Goal: Task Accomplishment & Management: Complete application form

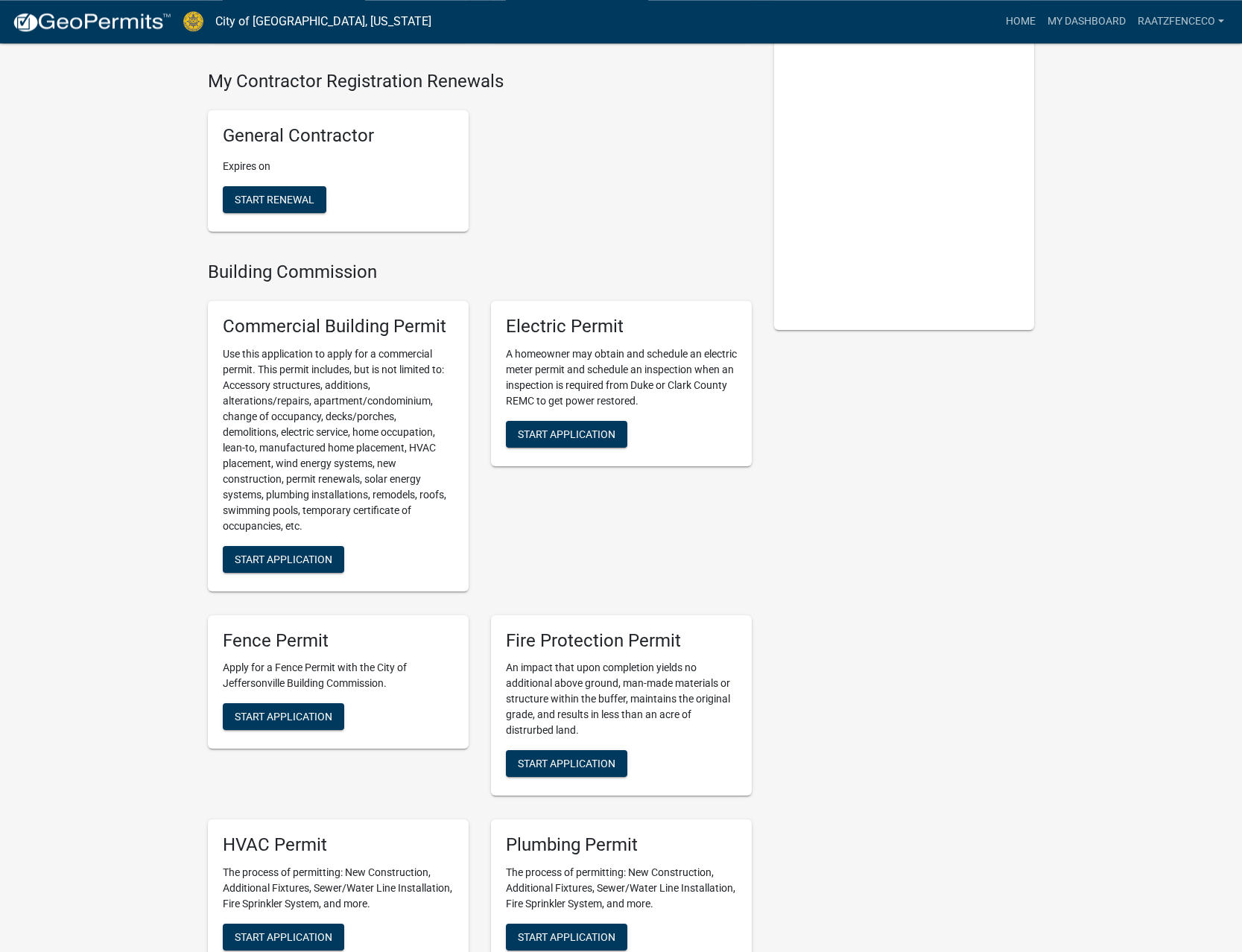
scroll to position [304, 0]
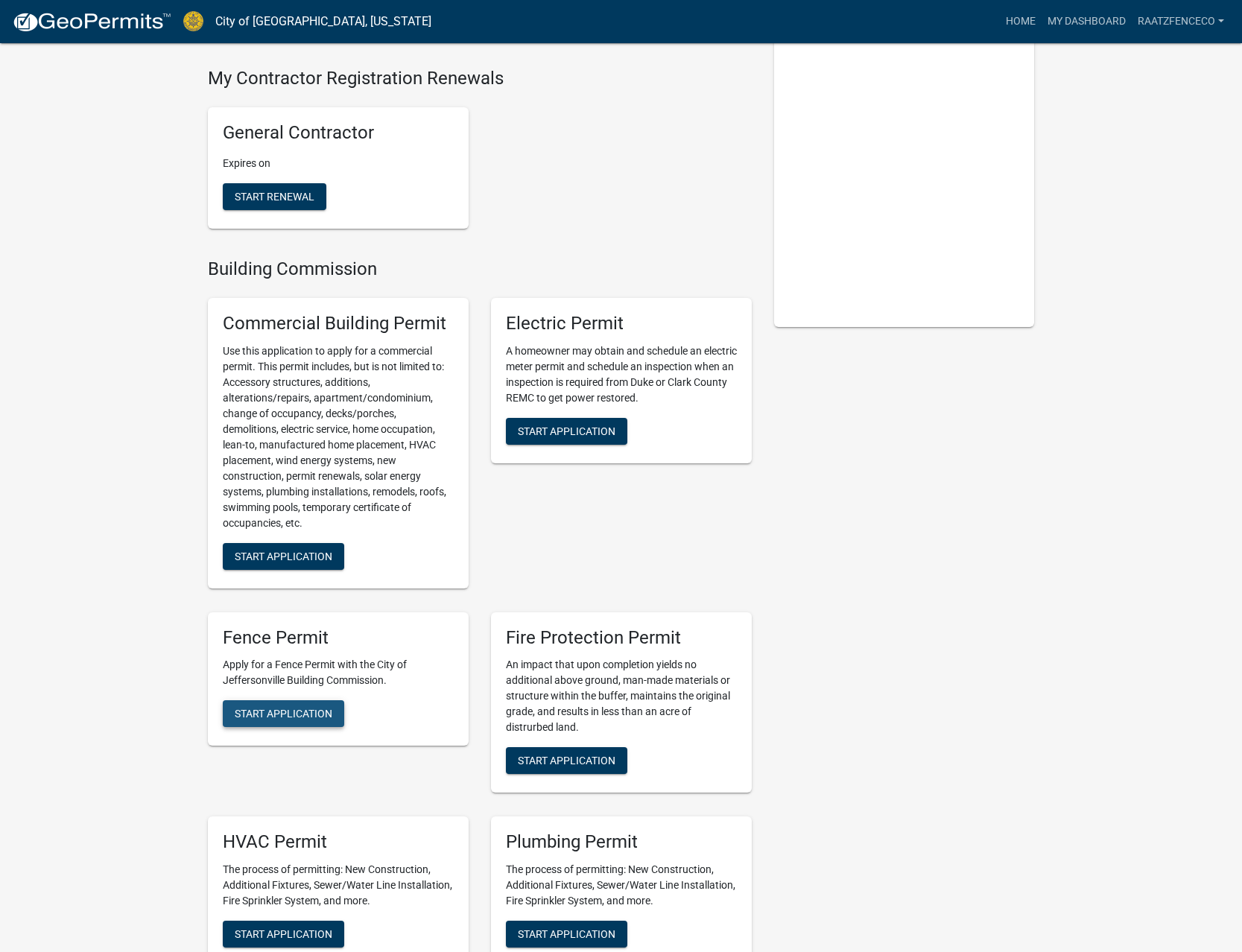
click at [274, 700] on button "Start Application" at bounding box center [284, 714] width 122 height 27
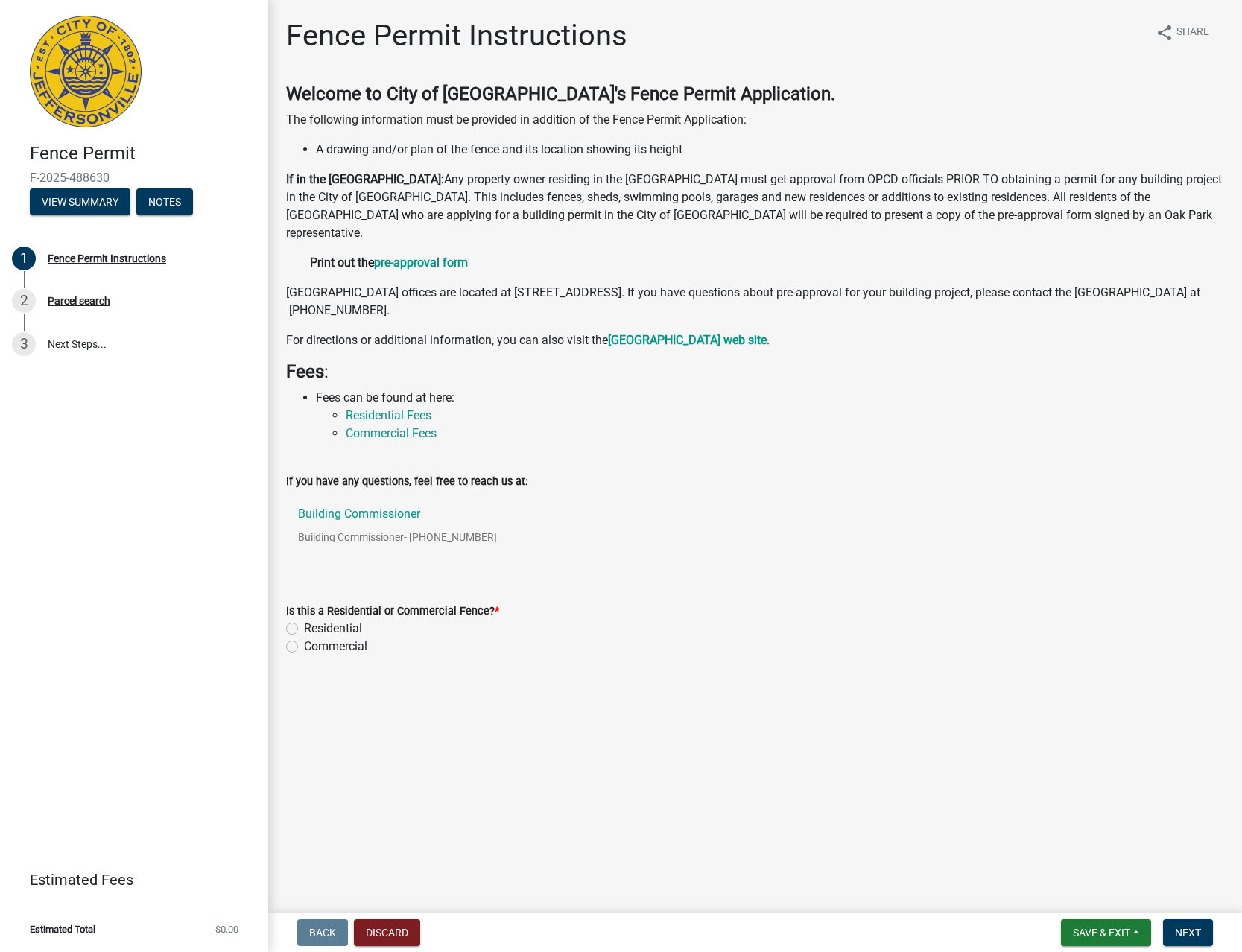
drag, startPoint x: 376, startPoint y: 631, endPoint x: 354, endPoint y: 631, distance: 22.0
click at [375, 631] on div "Residential" at bounding box center [755, 629] width 938 height 18
click at [336, 631] on label "Residential" at bounding box center [333, 629] width 58 height 18
click at [314, 629] on input "Residential" at bounding box center [309, 625] width 10 height 10
radio input "true"
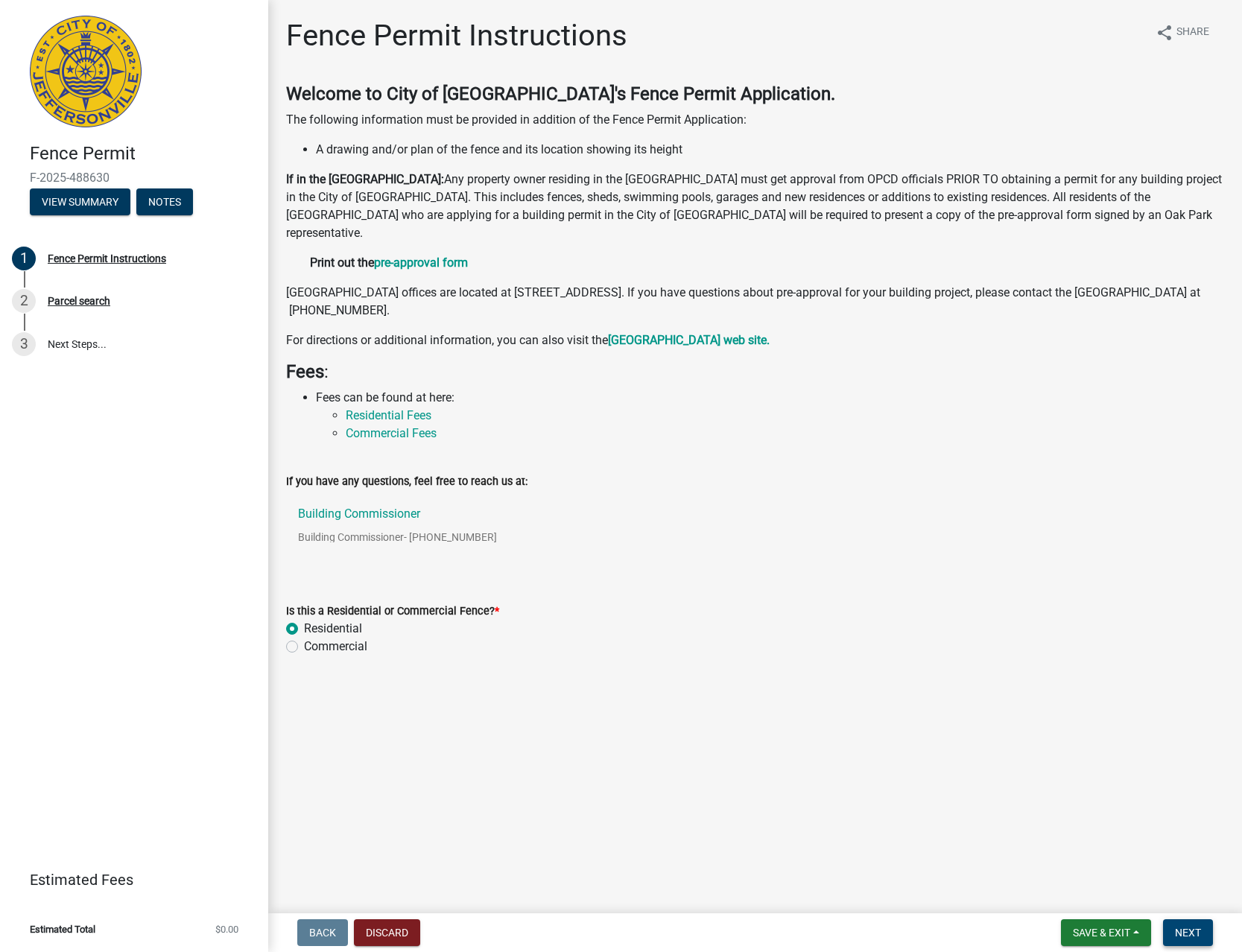
drag, startPoint x: 1192, startPoint y: 924, endPoint x: 1176, endPoint y: 920, distance: 16.5
click at [1192, 925] on button "Next" at bounding box center [1188, 932] width 50 height 27
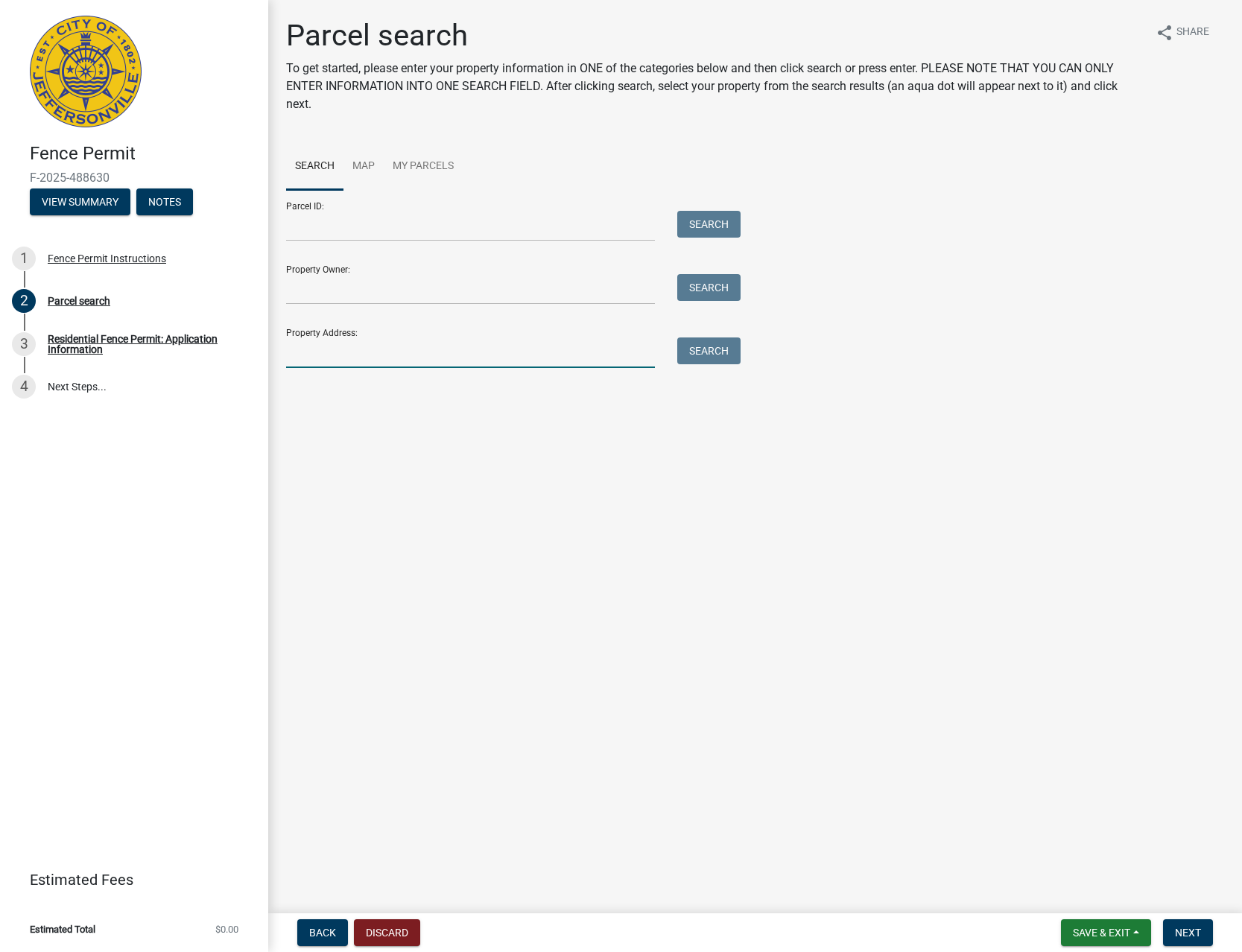
click at [368, 355] on input "Property Address:" at bounding box center [470, 352] width 369 height 31
type input "2307 CARRIAGE"
click at [695, 349] on button "Search" at bounding box center [709, 351] width 63 height 27
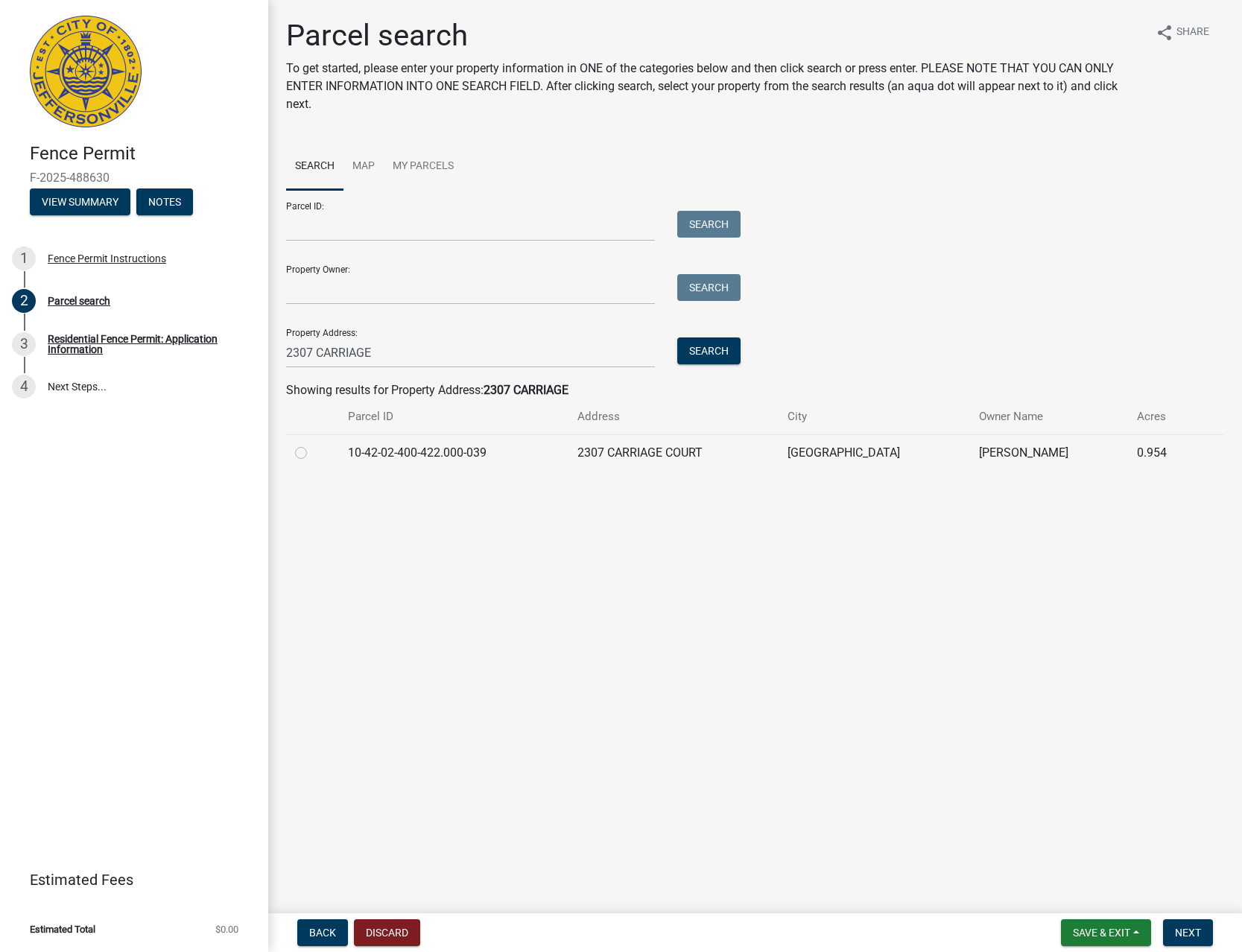
click at [313, 444] on label at bounding box center [313, 444] width 0 height 0
click at [313, 448] on input "radio" at bounding box center [318, 448] width 10 height 10
radio input "true"
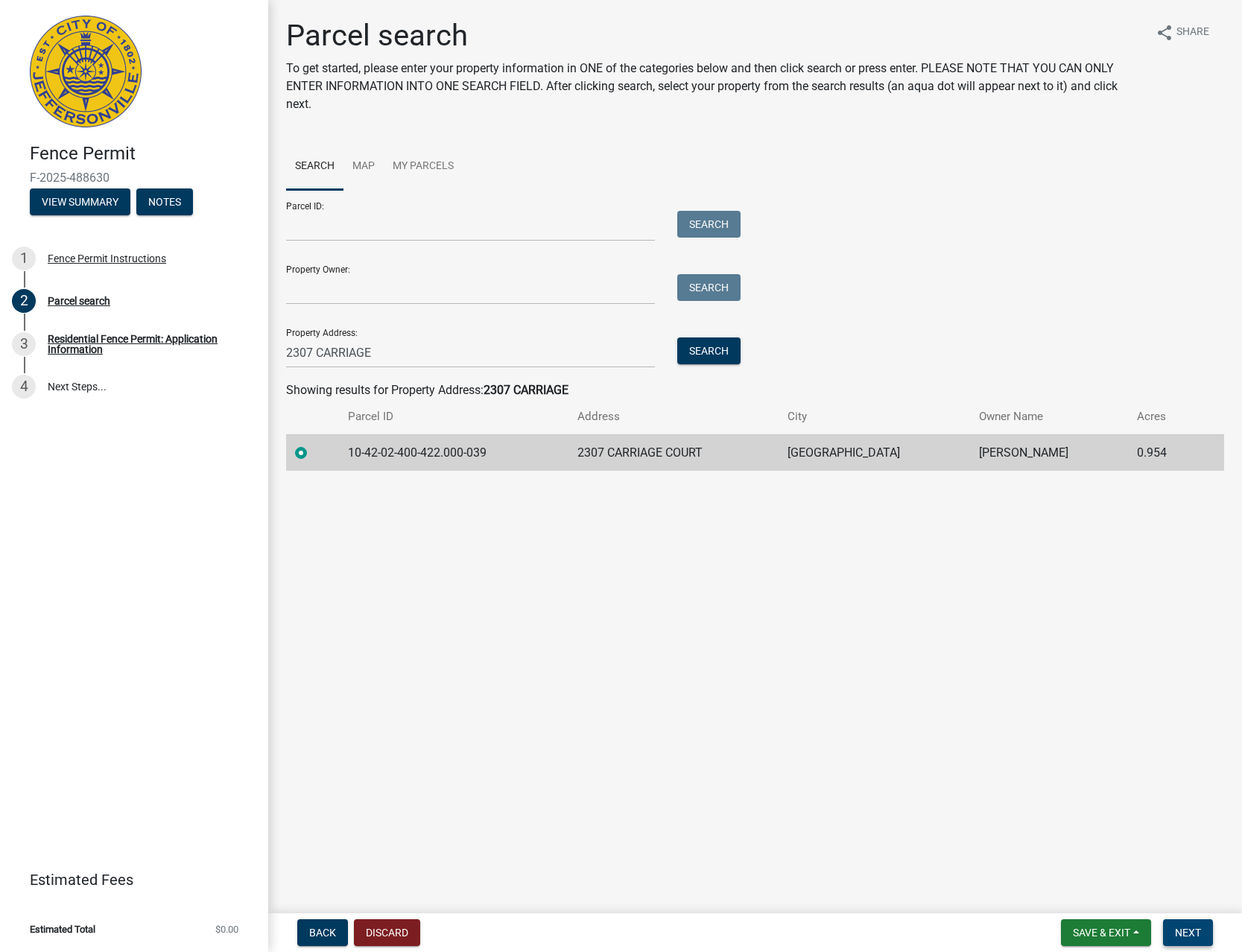
click at [1195, 938] on span "Next" at bounding box center [1188, 932] width 26 height 12
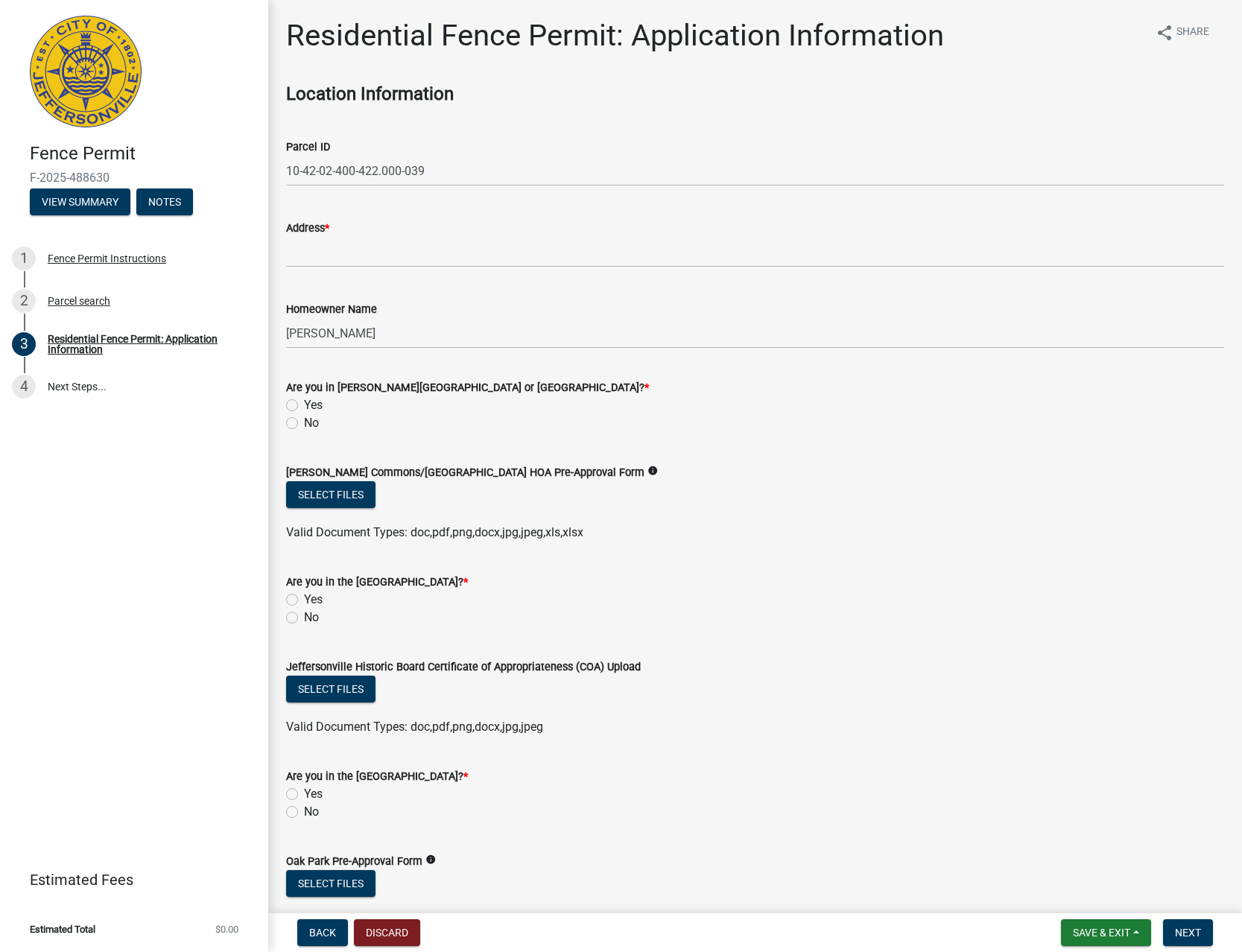
click at [375, 273] on wm-data-entity-input "Address *" at bounding box center [755, 239] width 938 height 81
click at [379, 249] on input "Address *" at bounding box center [755, 252] width 938 height 31
type input "2307 CARRIAGE CT"
click at [304, 418] on label "No" at bounding box center [312, 423] width 15 height 18
click at [304, 418] on input "No" at bounding box center [309, 419] width 10 height 10
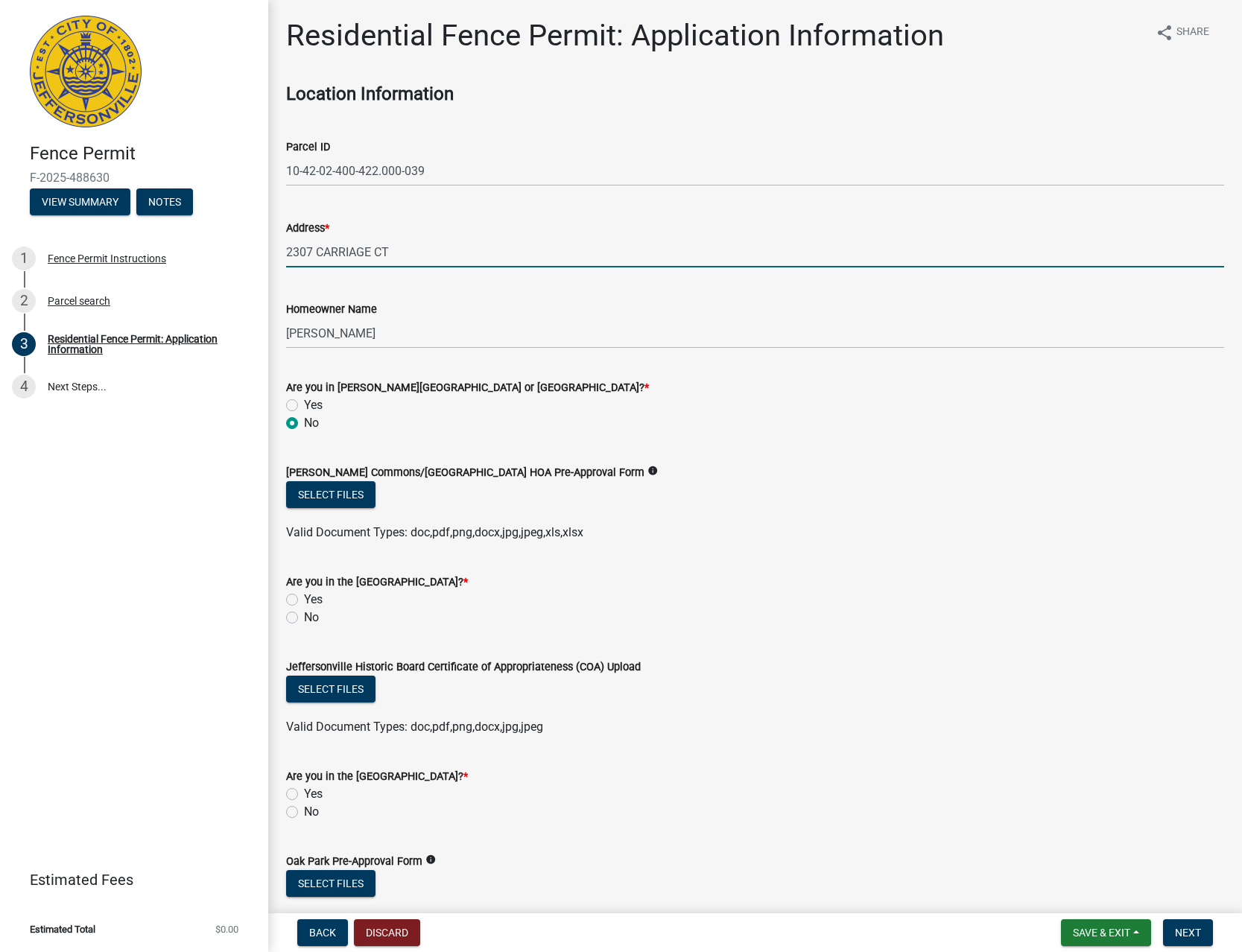
radio input "true"
click at [304, 616] on label "No" at bounding box center [312, 618] width 15 height 18
click at [304, 616] on input "No" at bounding box center [309, 613] width 10 height 10
radio input "true"
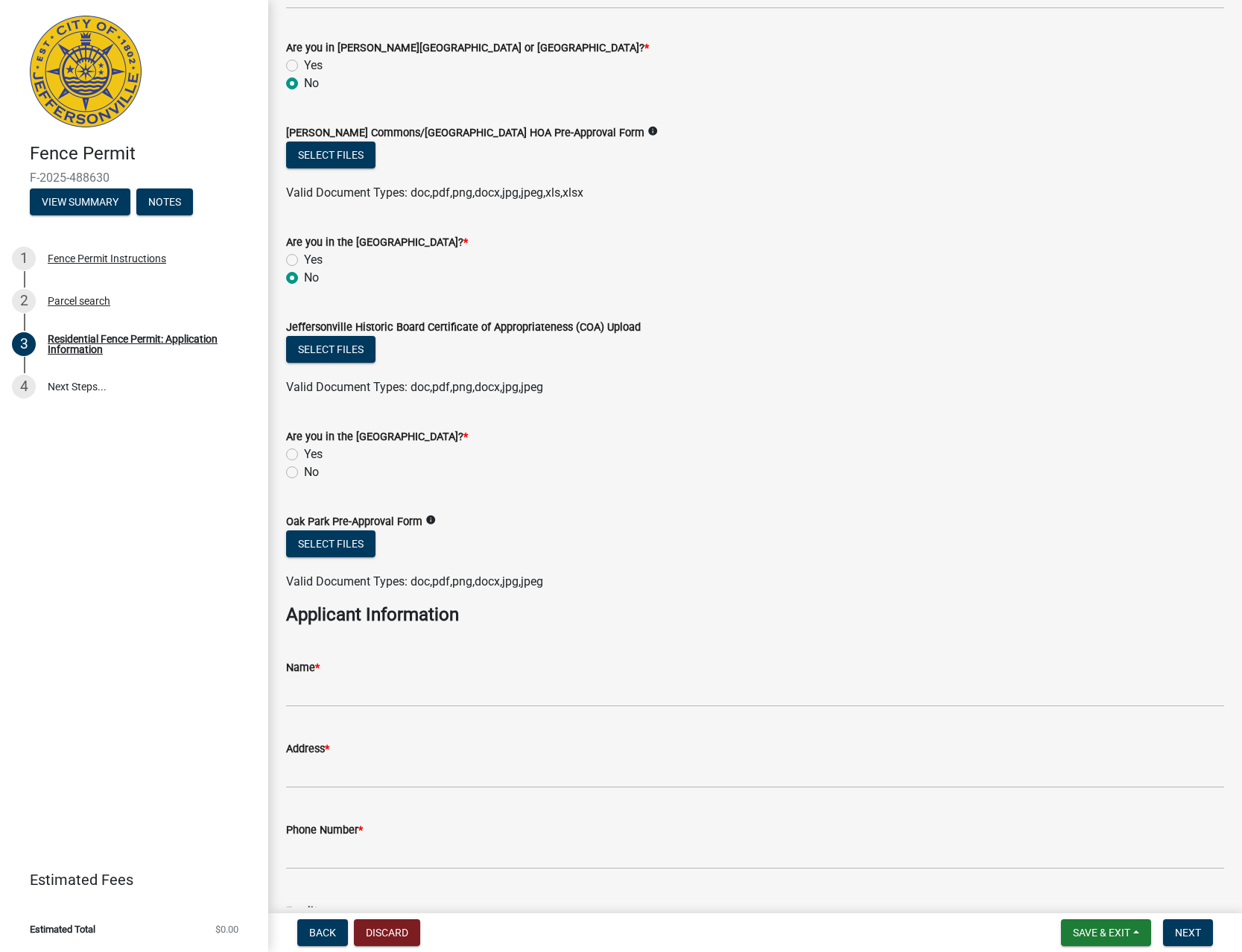
click at [304, 474] on label "No" at bounding box center [312, 472] width 15 height 18
click at [304, 473] on input "No" at bounding box center [309, 468] width 10 height 10
radio input "true"
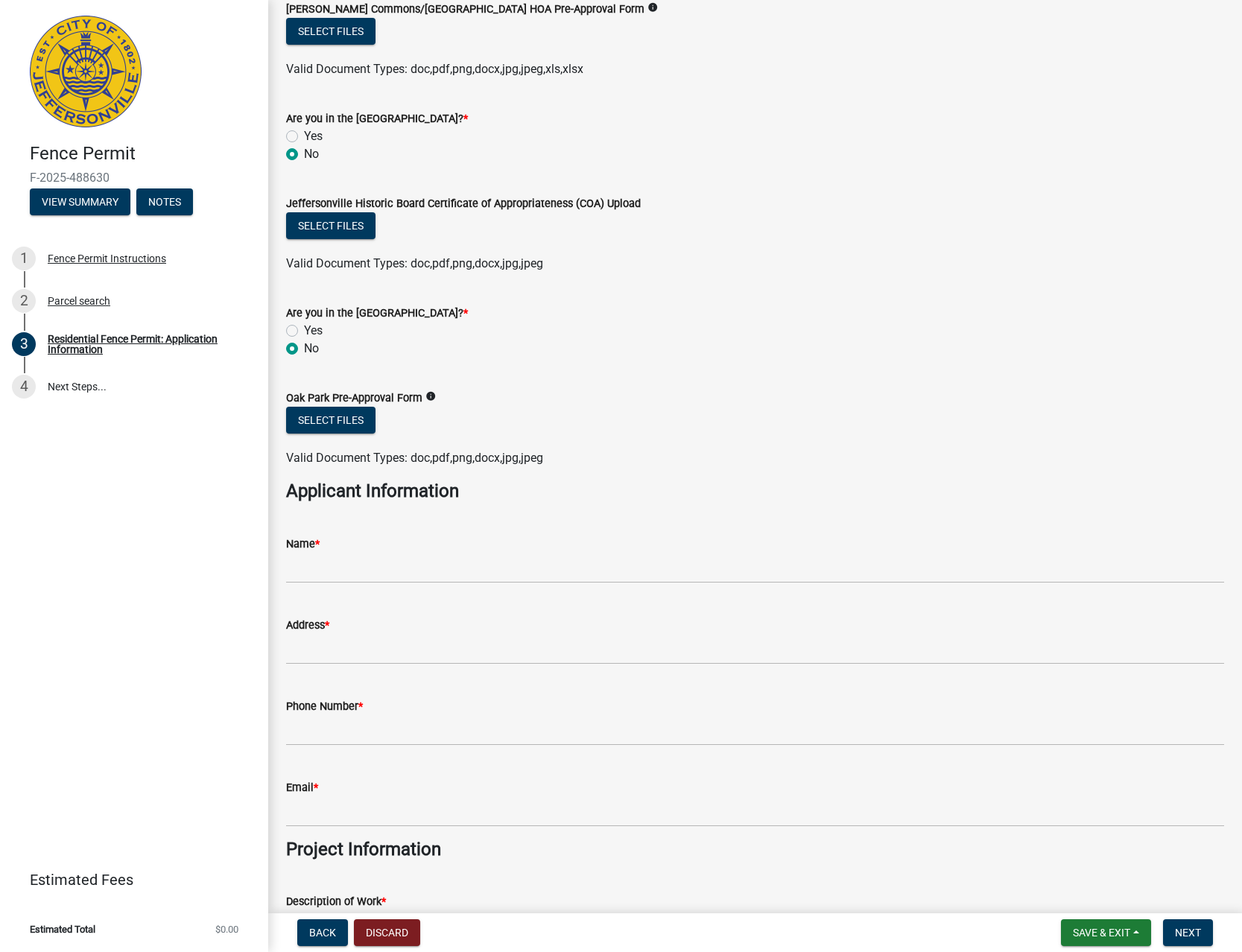
scroll to position [595, 0]
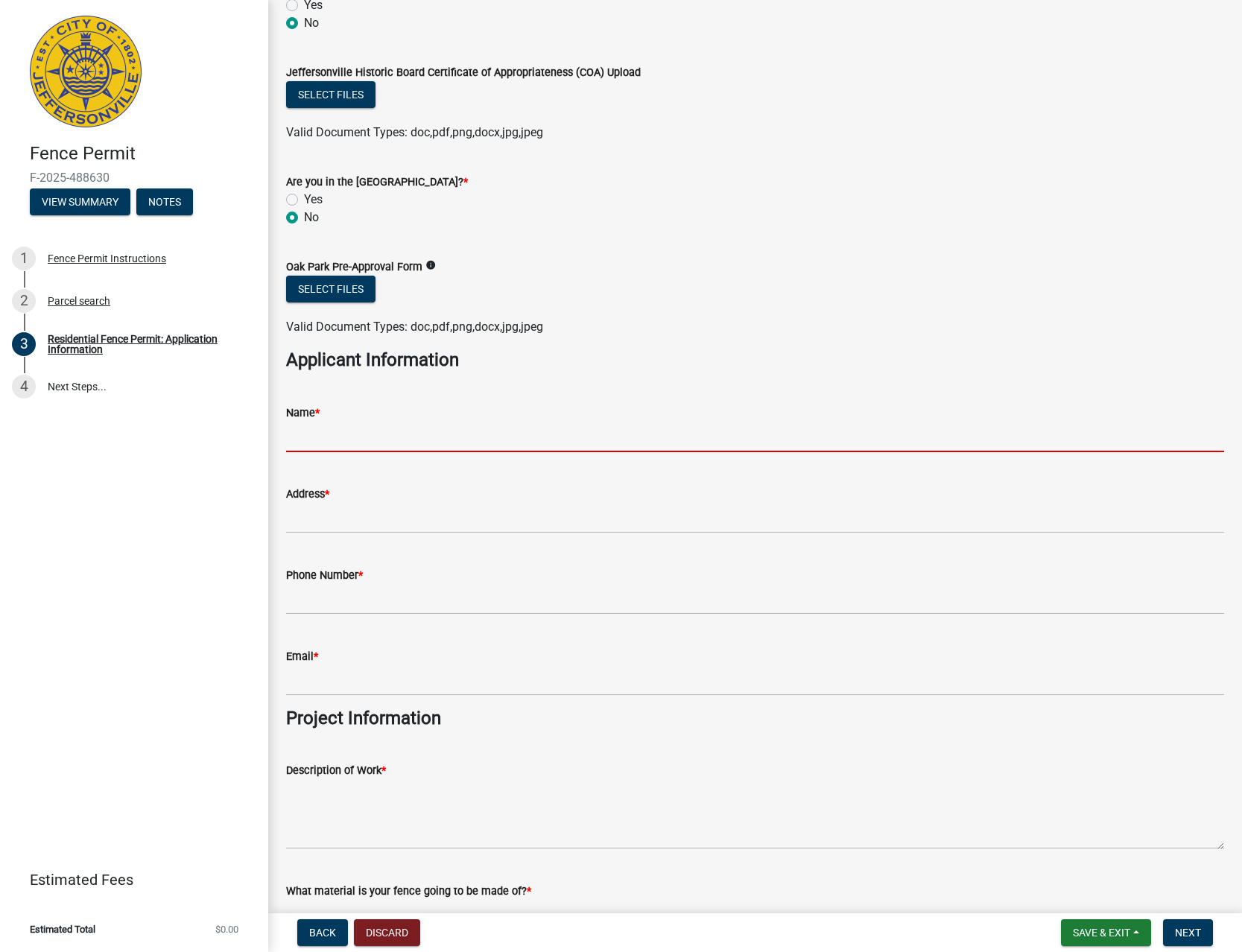
click at [393, 442] on input "Name *" at bounding box center [755, 437] width 938 height 31
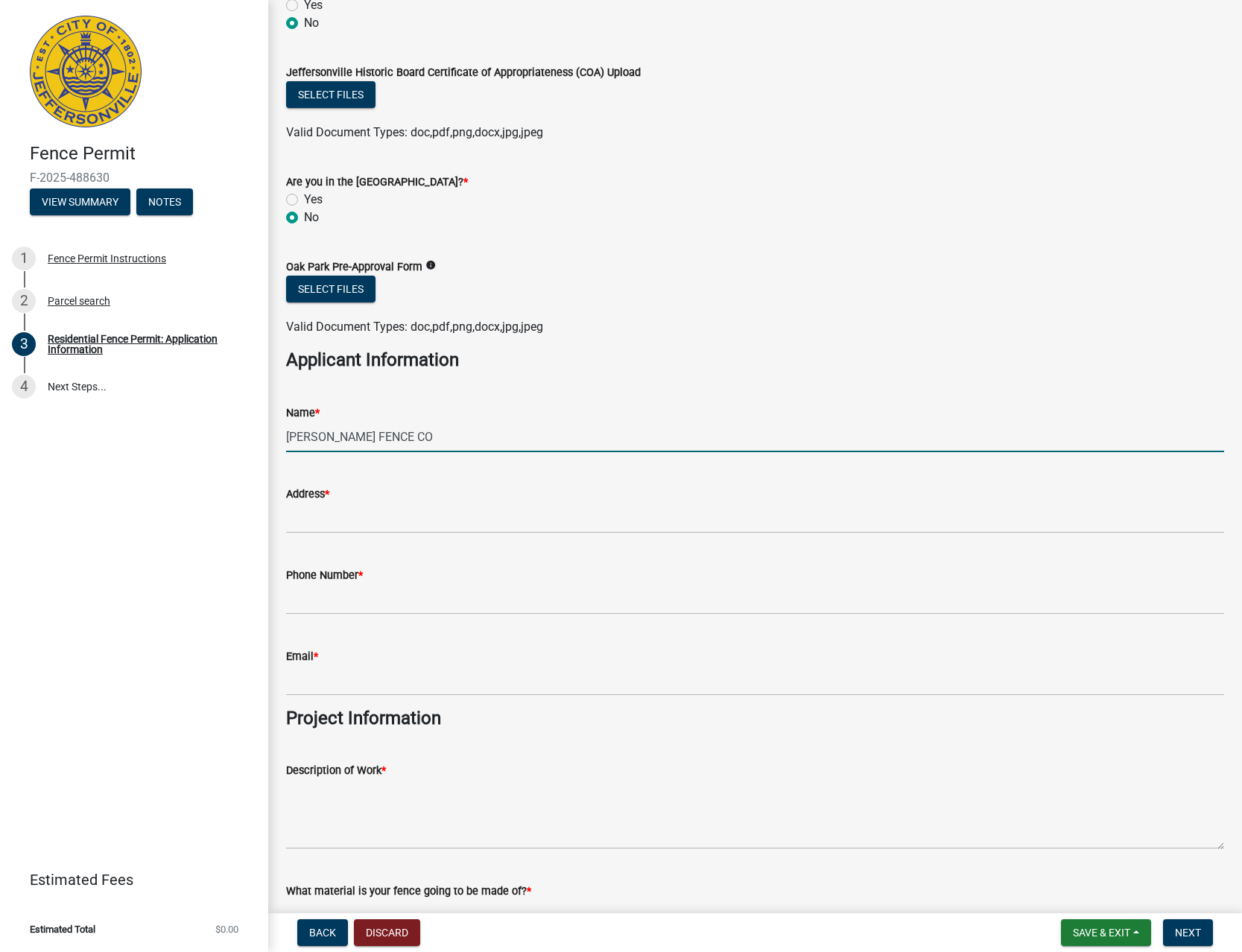
type input "[PERSON_NAME] FENCE CO"
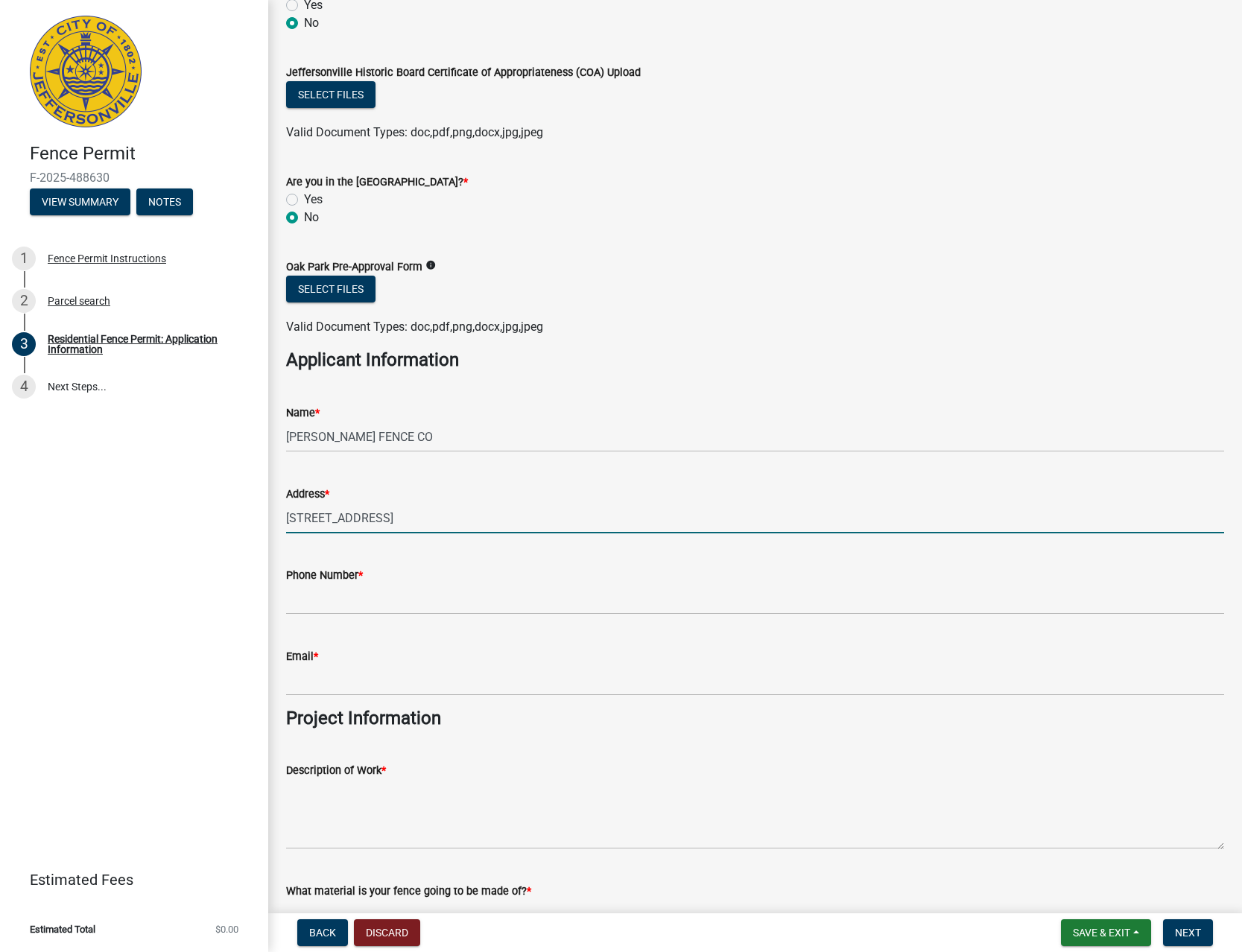
type input "[STREET_ADDRESS]"
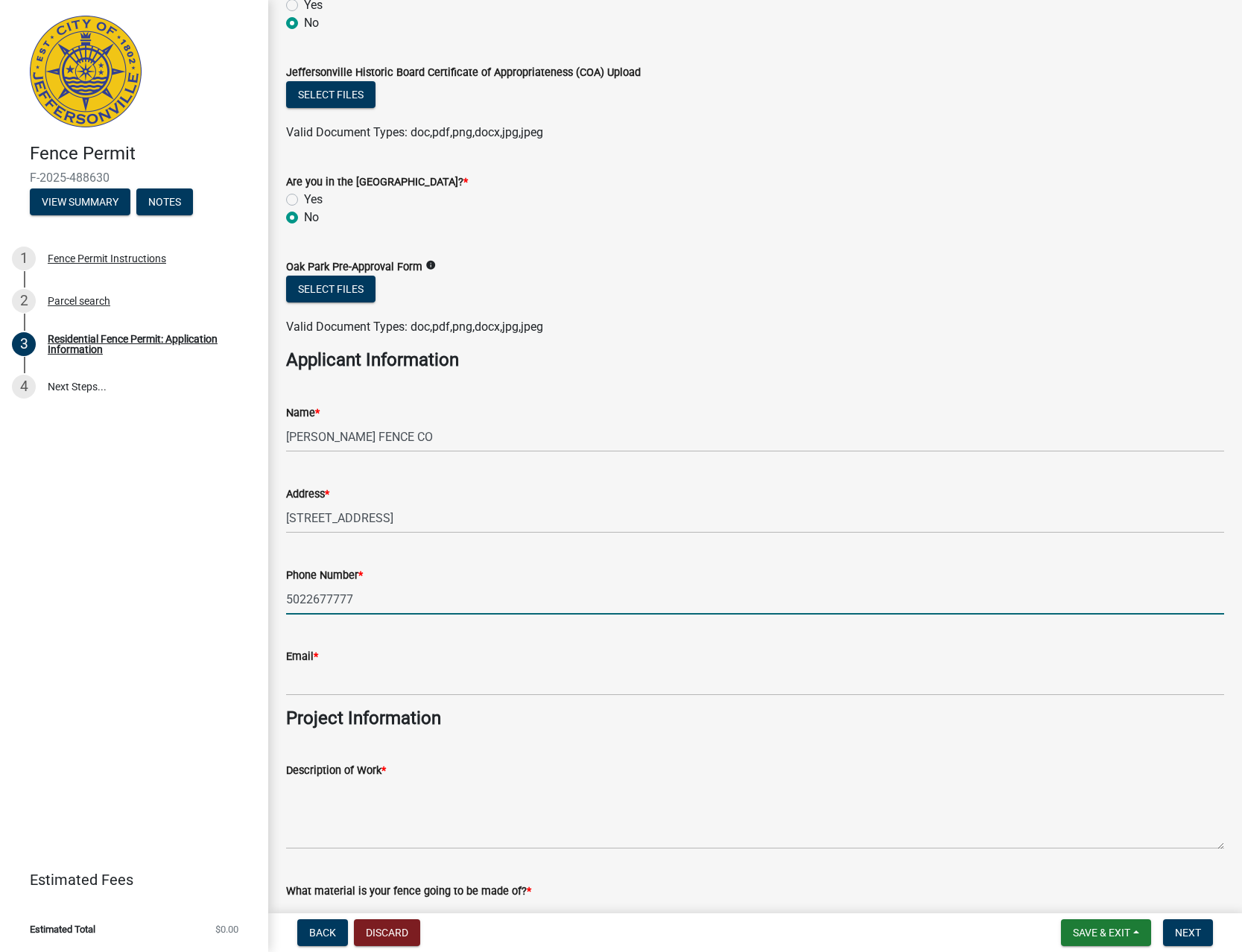
type input "5022677777"
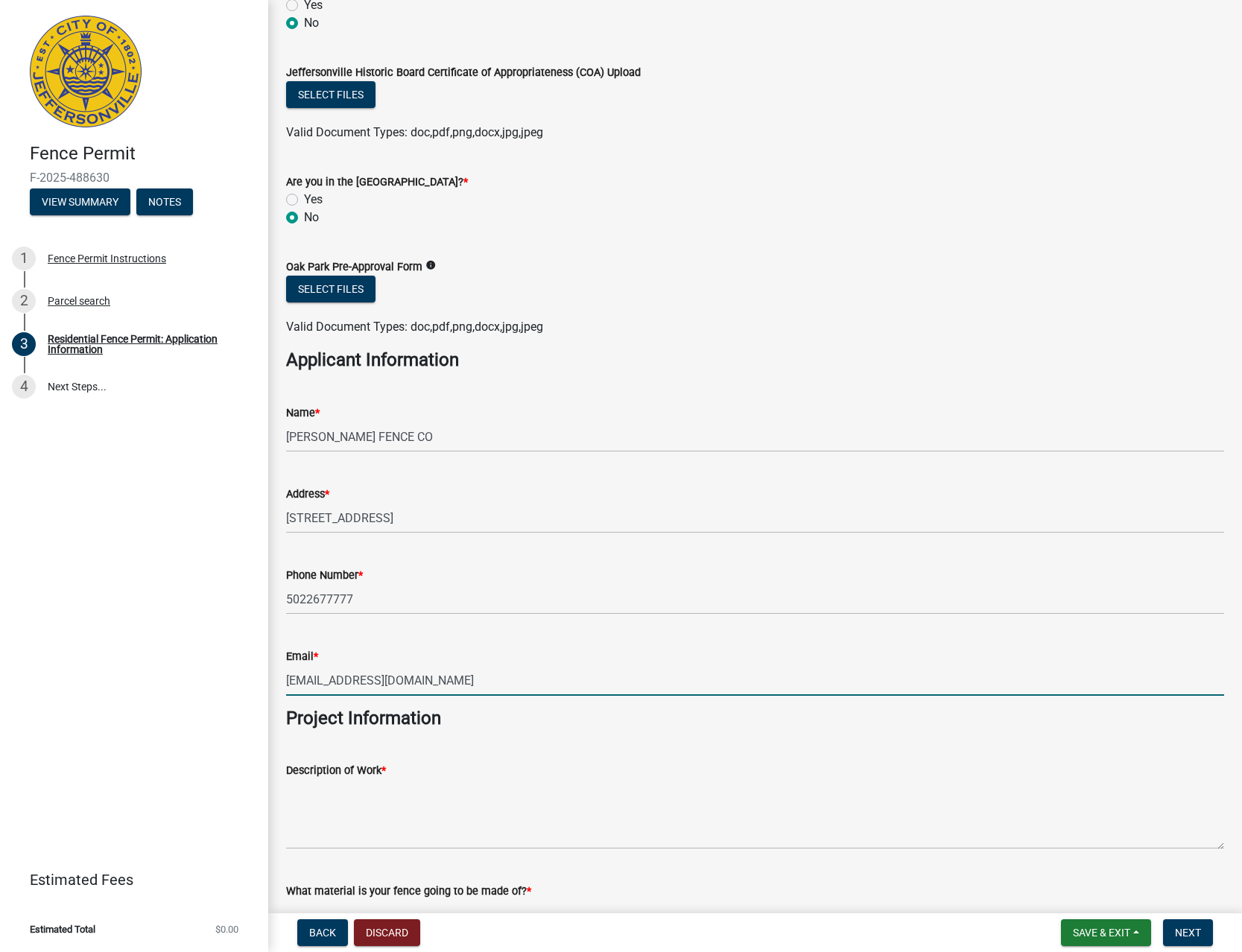
type input "[EMAIL_ADDRESS][DOMAIN_NAME]"
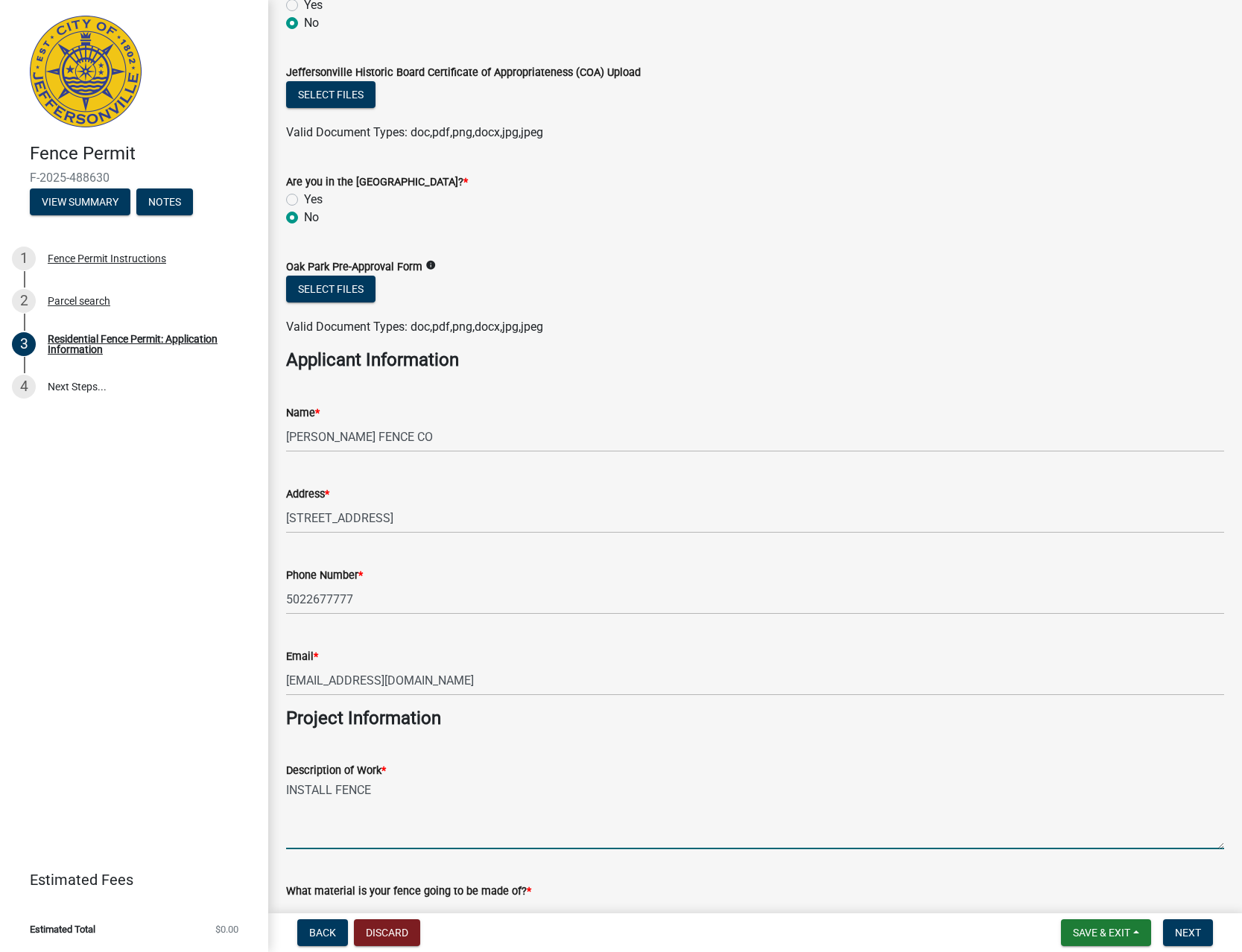
type textarea "INSTALL FENCE"
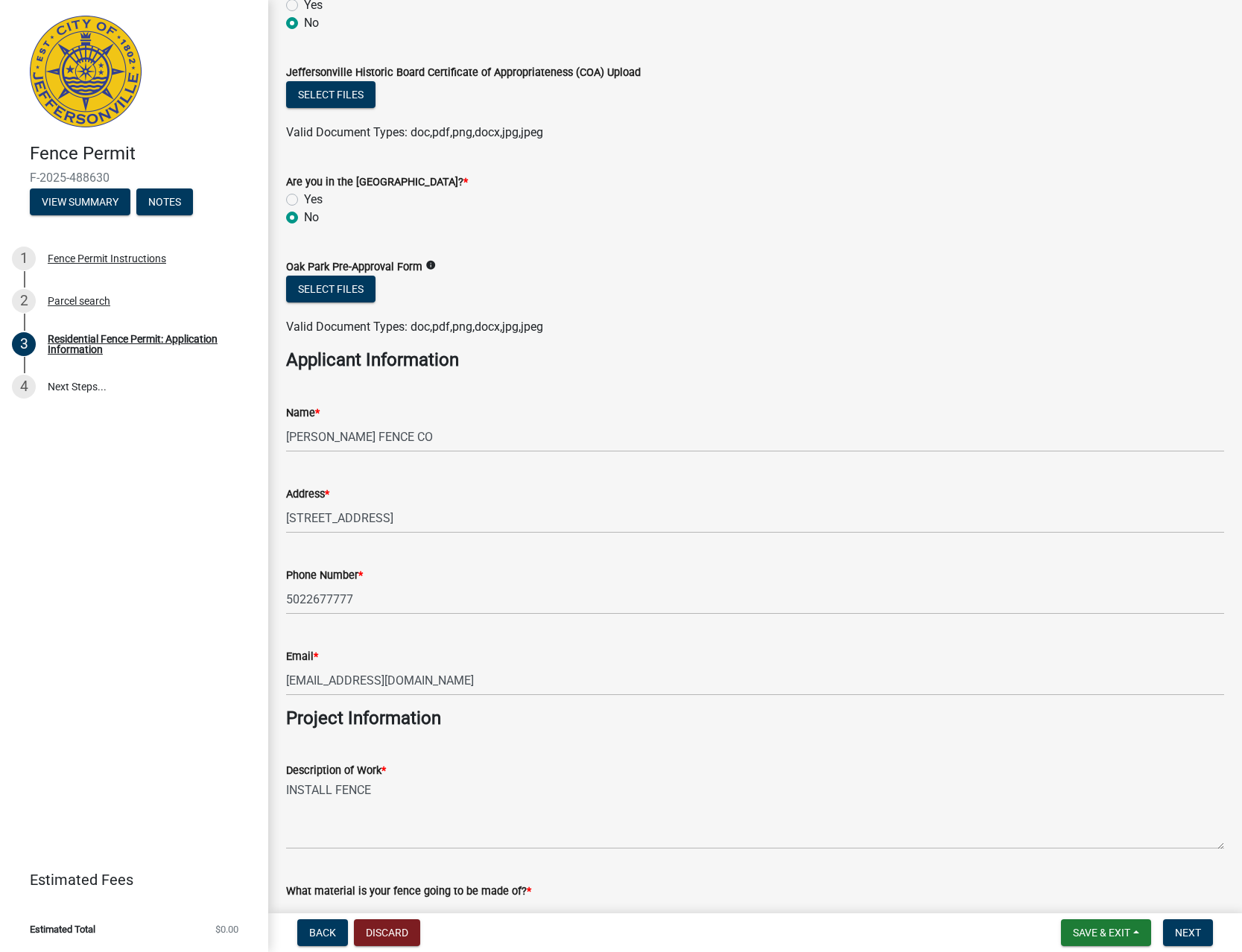
scroll to position [938, 0]
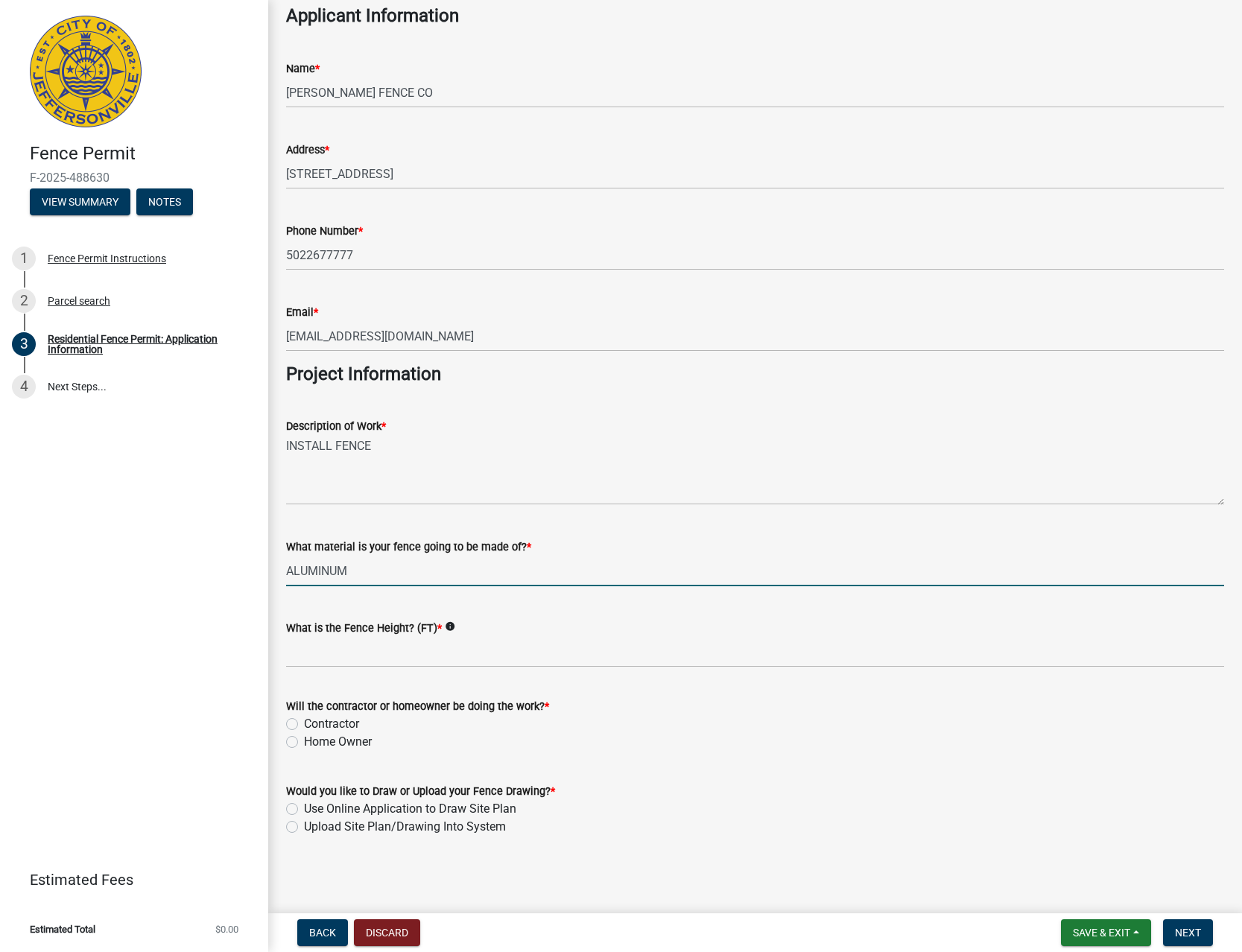
type input "ALUMINUM"
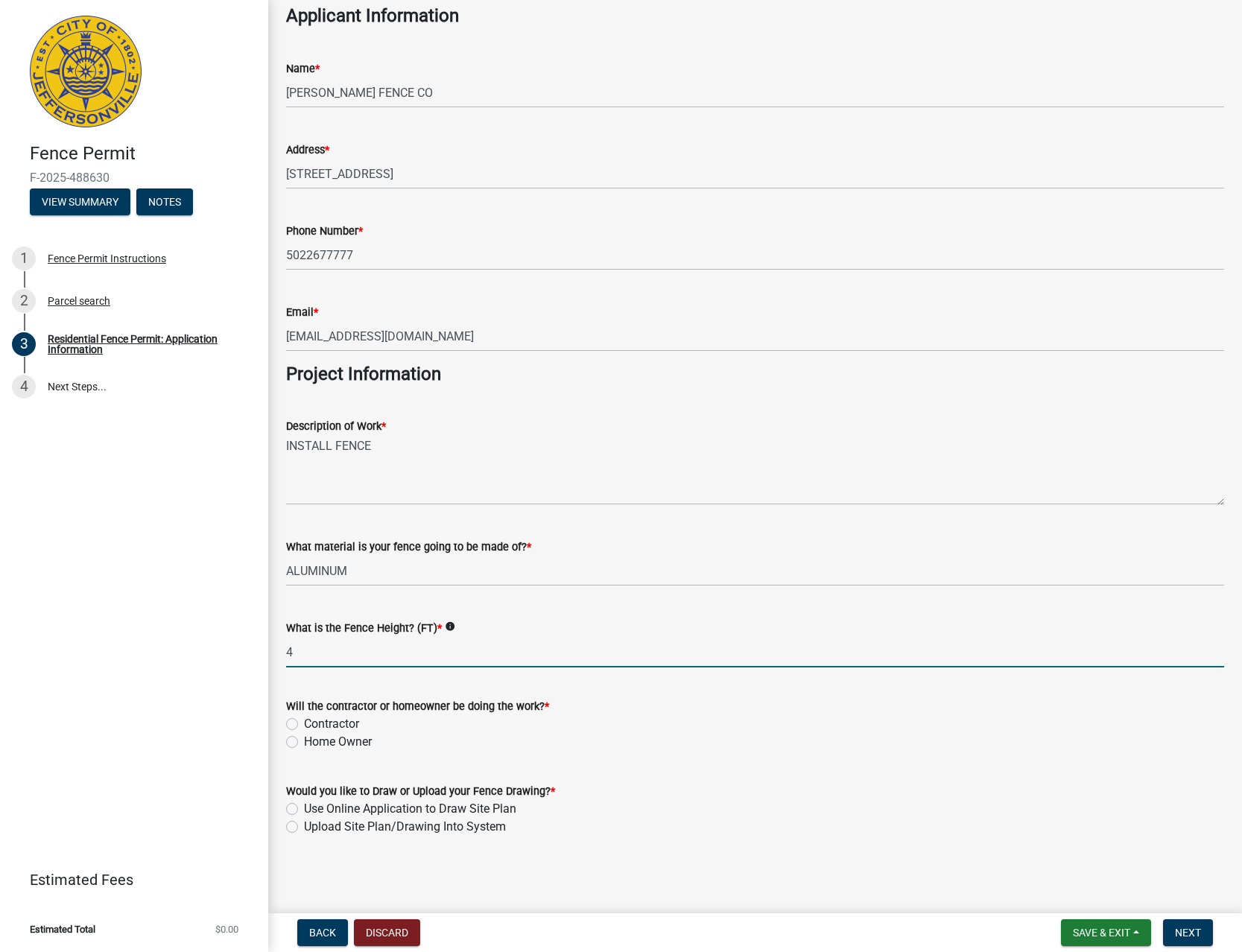
type input "4"
click at [333, 721] on label "Contractor" at bounding box center [331, 725] width 55 height 18
click at [314, 721] on input "Contractor" at bounding box center [309, 720] width 10 height 10
radio input "true"
click at [351, 804] on label "Use Online Application to Draw Site Plan" at bounding box center [410, 809] width 213 height 18
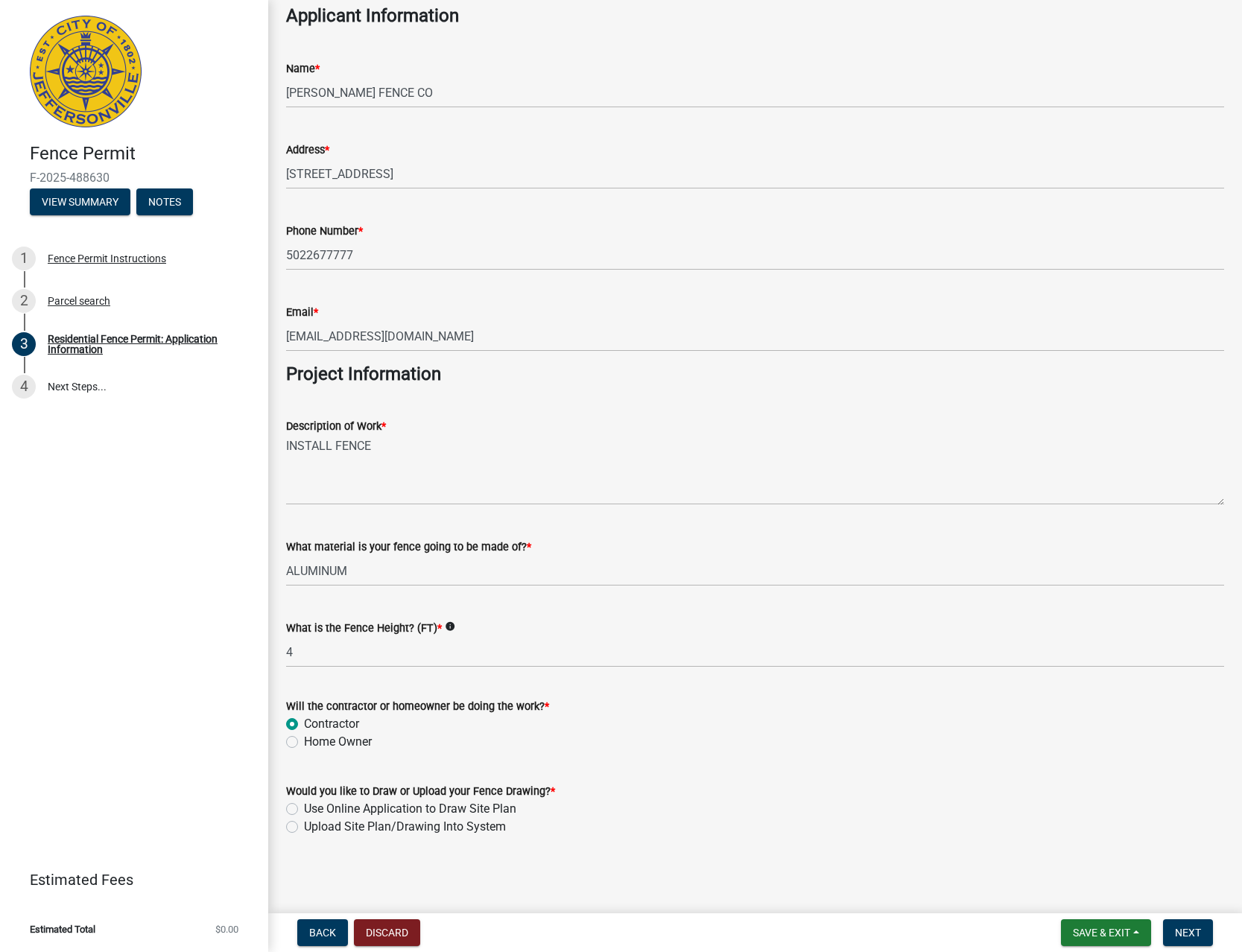
click at [314, 804] on input "Use Online Application to Draw Site Plan" at bounding box center [309, 805] width 10 height 10
radio input "true"
click at [1182, 931] on span "Next" at bounding box center [1188, 932] width 26 height 12
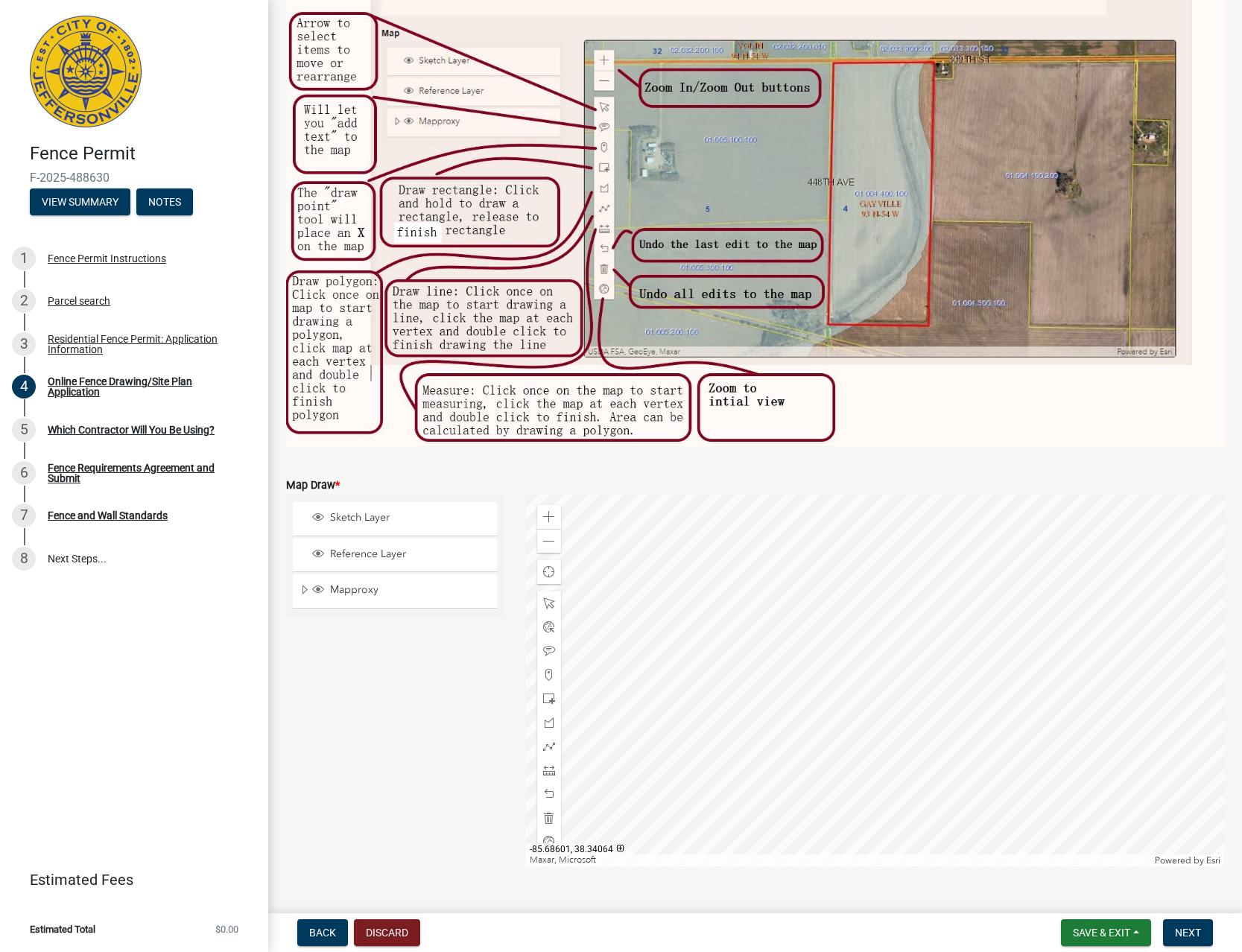
scroll to position [146, 0]
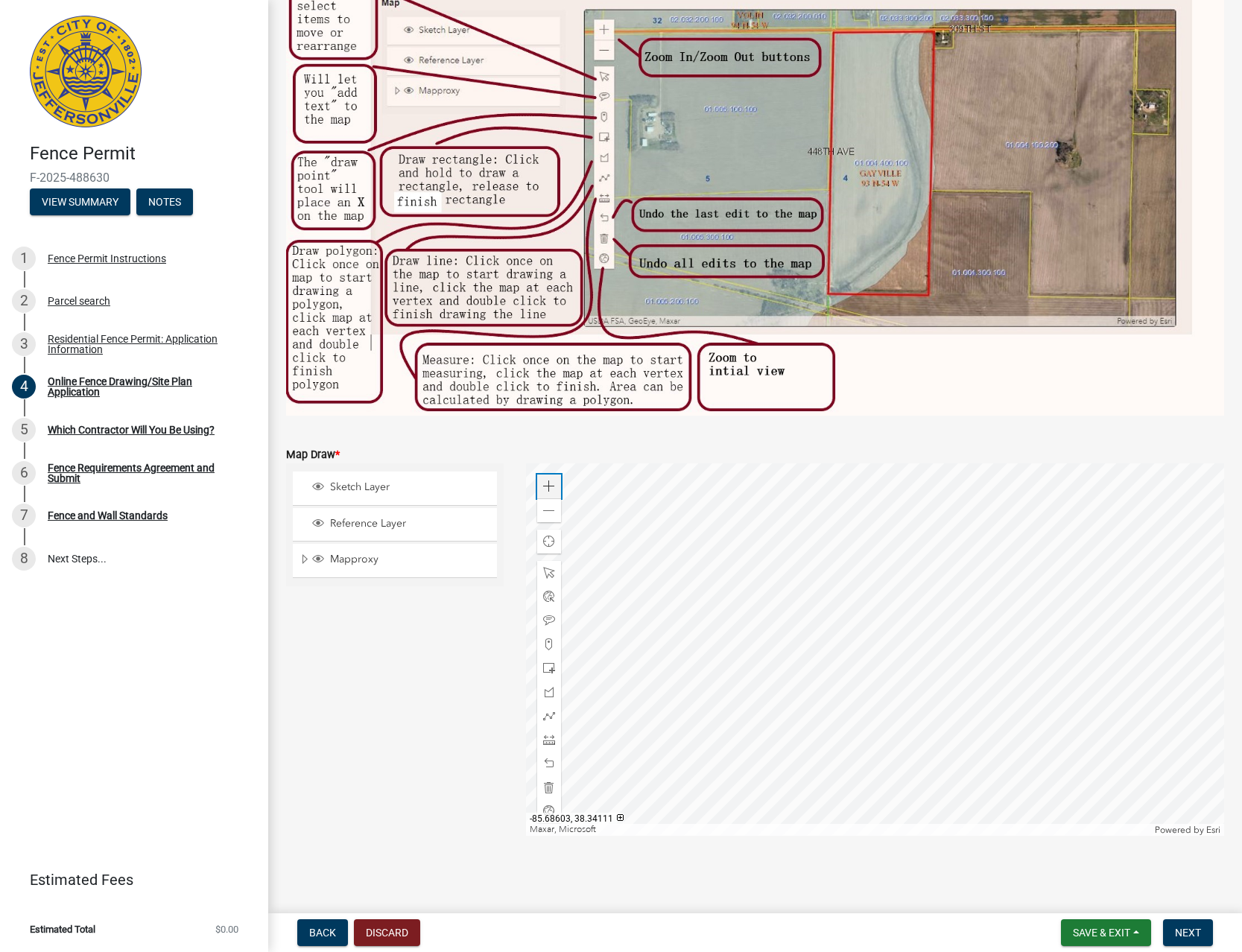
click at [552, 487] on span at bounding box center [549, 487] width 12 height 12
click at [1050, 684] on div at bounding box center [875, 649] width 698 height 372
click at [967, 689] on div at bounding box center [875, 649] width 698 height 372
click at [547, 740] on span at bounding box center [549, 740] width 12 height 12
click at [760, 677] on div at bounding box center [875, 649] width 698 height 372
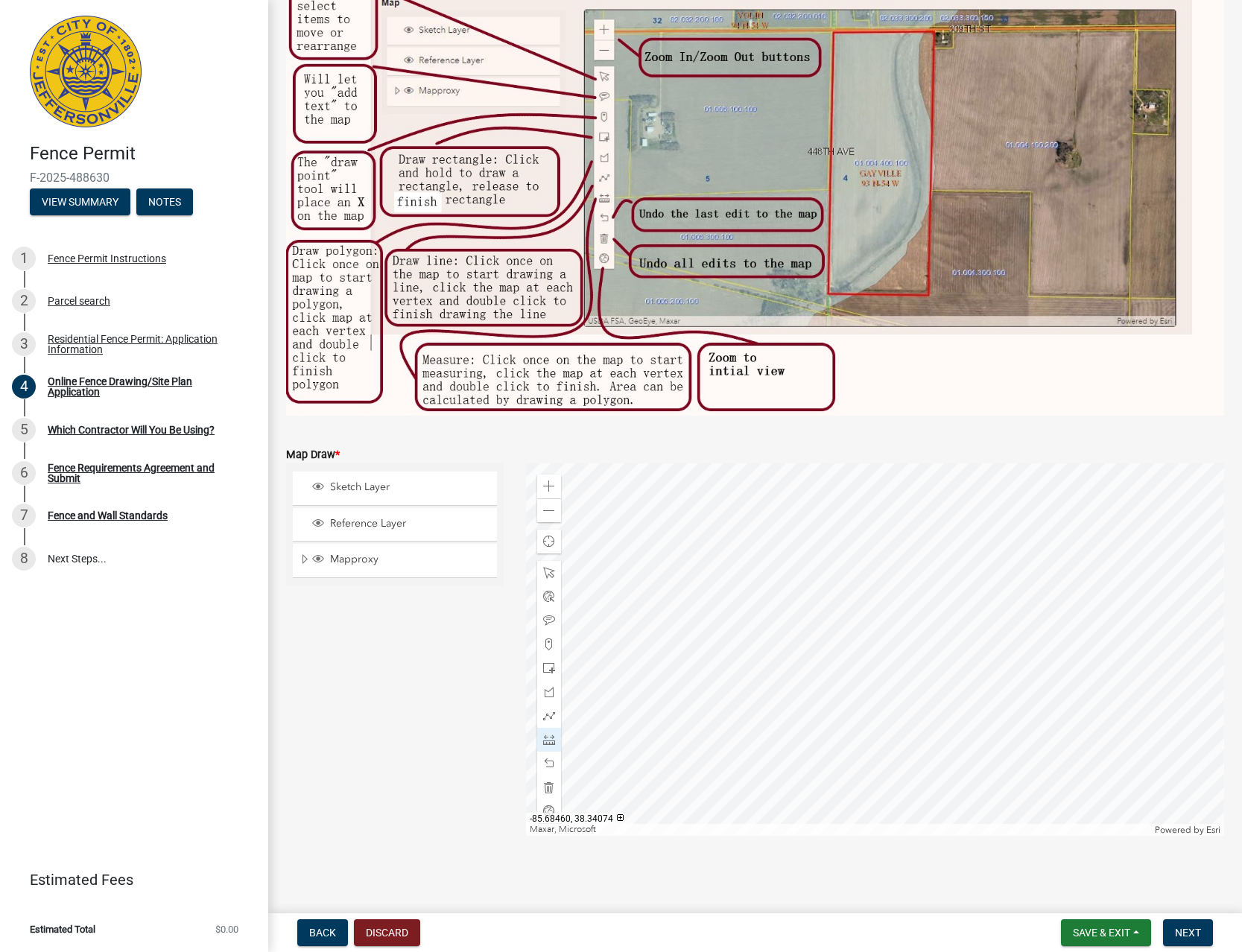
click at [726, 628] on div at bounding box center [875, 649] width 698 height 372
click at [945, 482] on div at bounding box center [875, 649] width 698 height 372
click at [831, 763] on div at bounding box center [875, 649] width 698 height 372
click at [855, 794] on div at bounding box center [875, 649] width 698 height 372
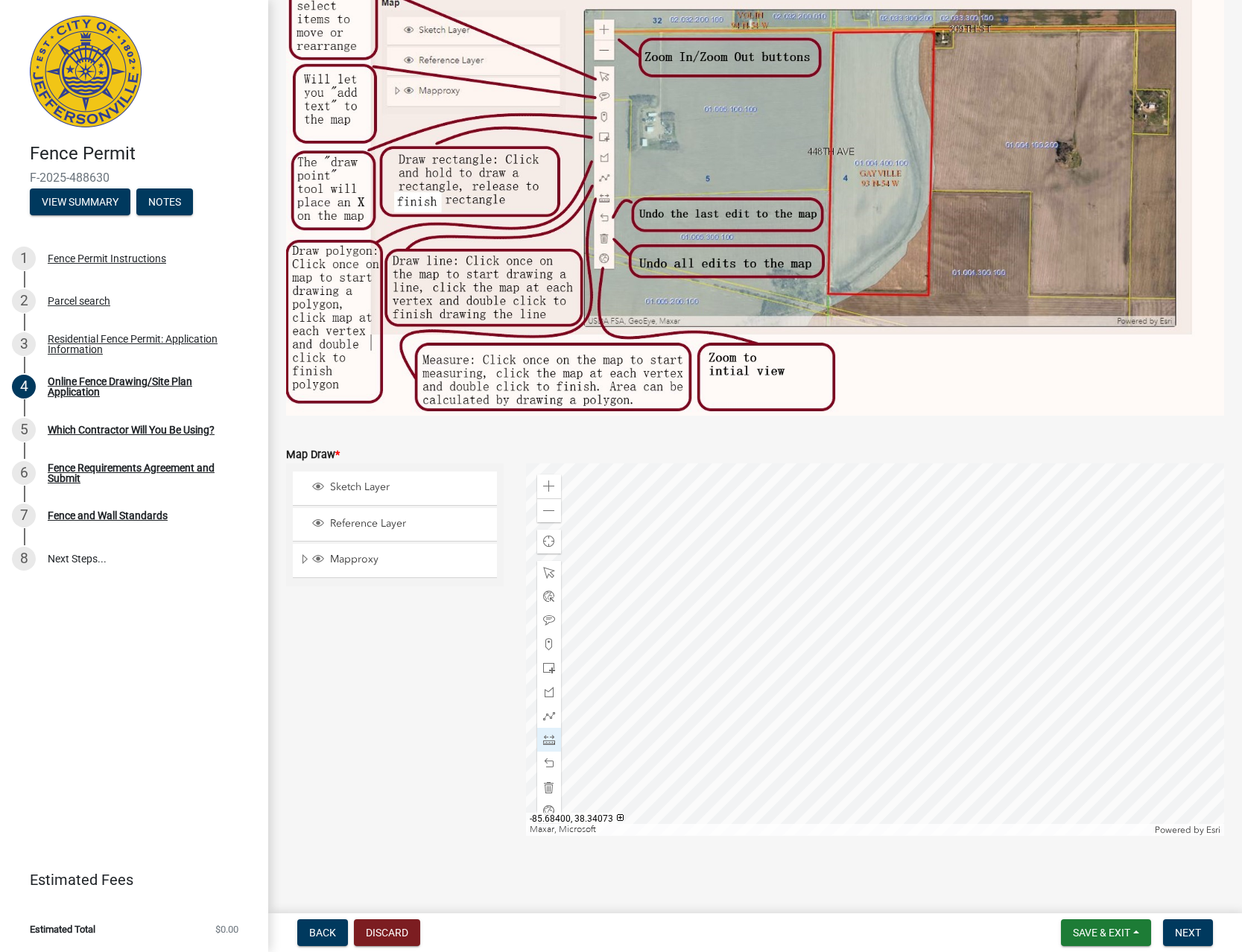
click at [1058, 641] on div at bounding box center [875, 649] width 698 height 372
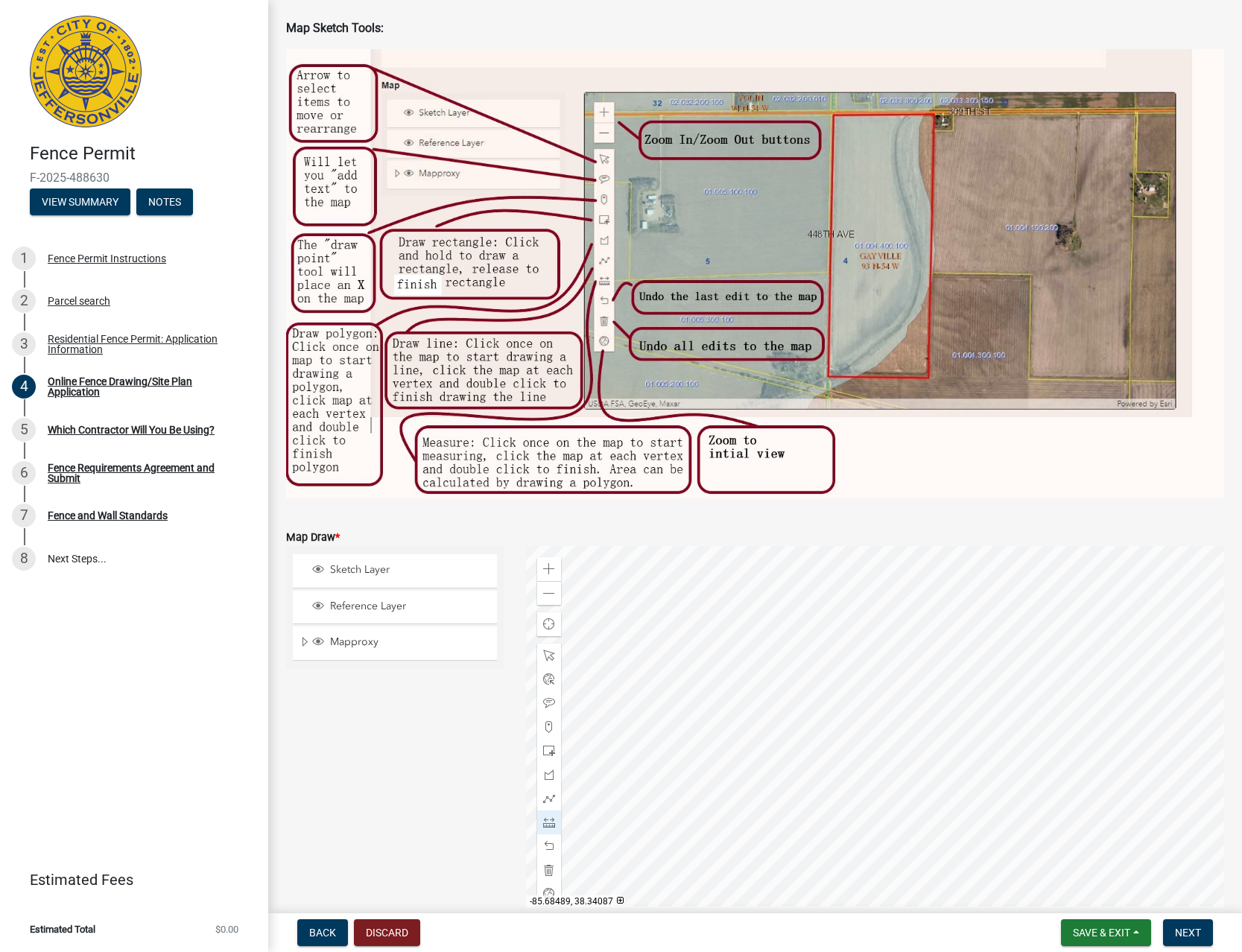
scroll to position [62, 0]
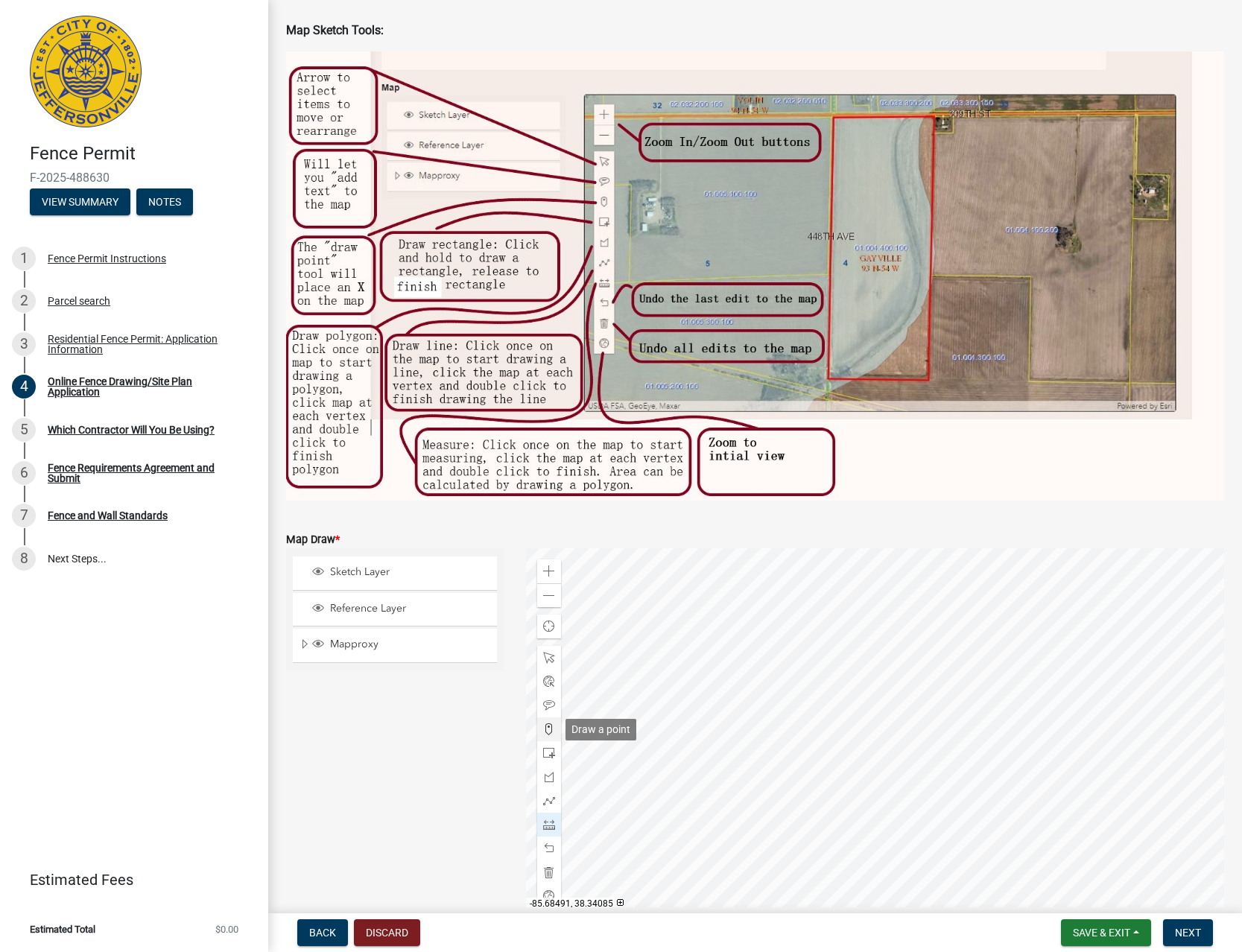
click at [553, 731] on span at bounding box center [549, 729] width 12 height 12
click at [760, 763] on div at bounding box center [875, 734] width 698 height 372
click at [727, 713] on div at bounding box center [875, 734] width 698 height 372
click at [942, 568] on div at bounding box center [875, 734] width 698 height 372
click at [1057, 725] on div at bounding box center [875, 734] width 698 height 372
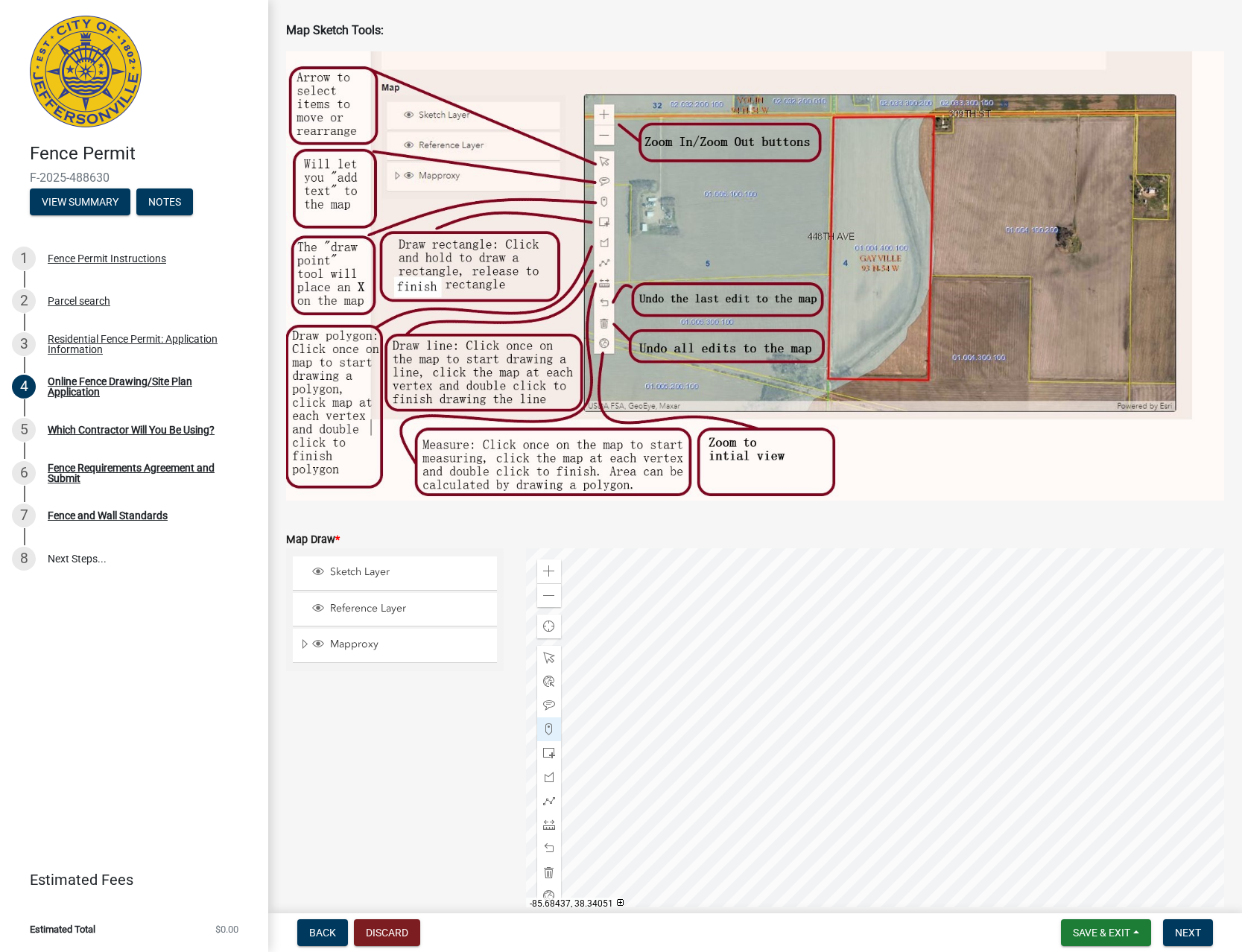
click at [855, 878] on div at bounding box center [875, 734] width 698 height 372
click at [831, 848] on div at bounding box center [875, 734] width 698 height 372
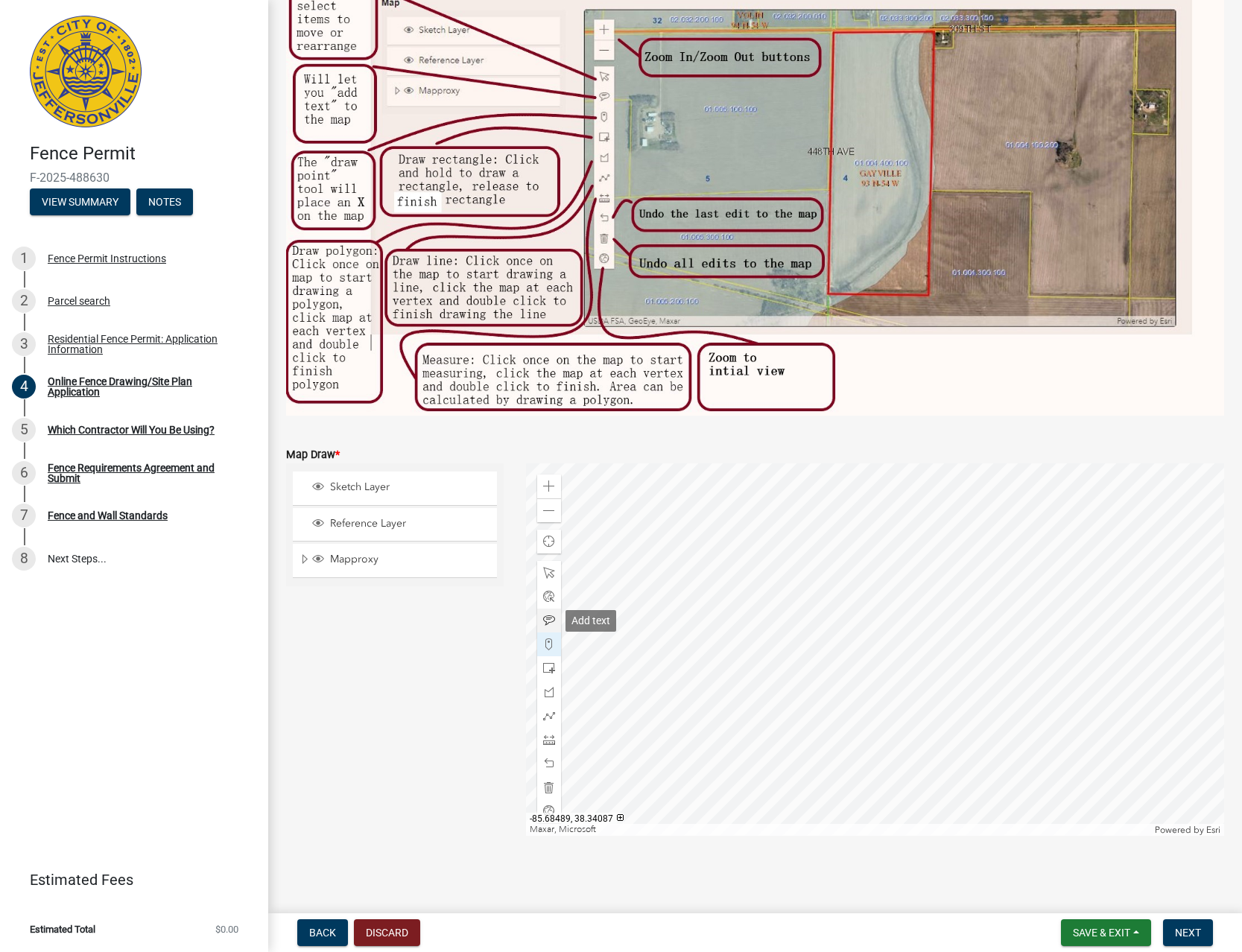
click at [547, 616] on span at bounding box center [549, 621] width 12 height 12
click at [921, 595] on div at bounding box center [875, 649] width 698 height 372
click at [924, 595] on div at bounding box center [875, 649] width 698 height 372
click at [965, 603] on div at bounding box center [875, 649] width 698 height 372
click at [963, 614] on div at bounding box center [875, 649] width 698 height 372
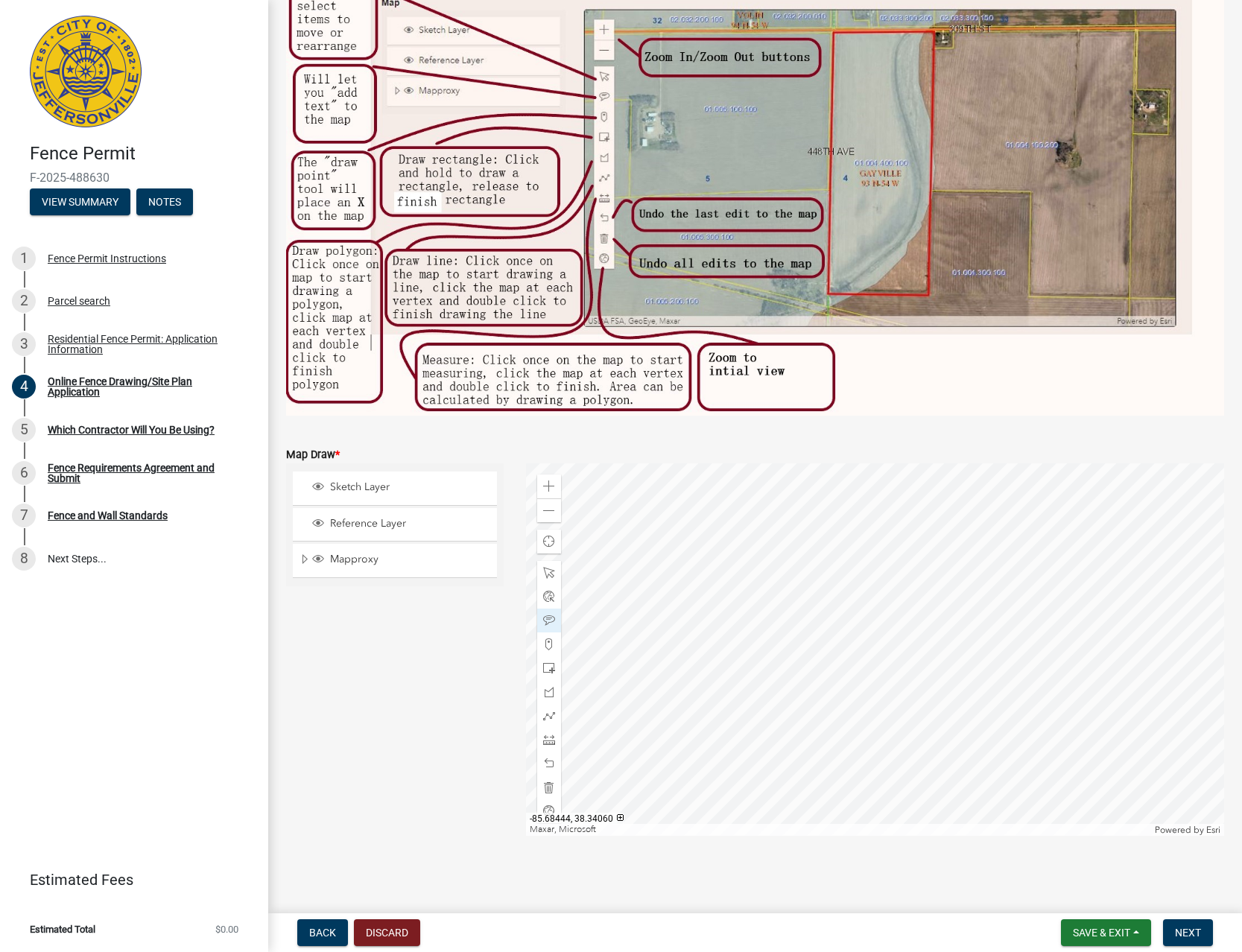
click at [734, 646] on div at bounding box center [875, 649] width 698 height 372
click at [779, 654] on div at bounding box center [875, 649] width 698 height 372
click at [679, 548] on div at bounding box center [875, 649] width 698 height 372
click at [554, 511] on span at bounding box center [549, 511] width 12 height 12
click at [1201, 923] on button "Next" at bounding box center [1188, 932] width 50 height 27
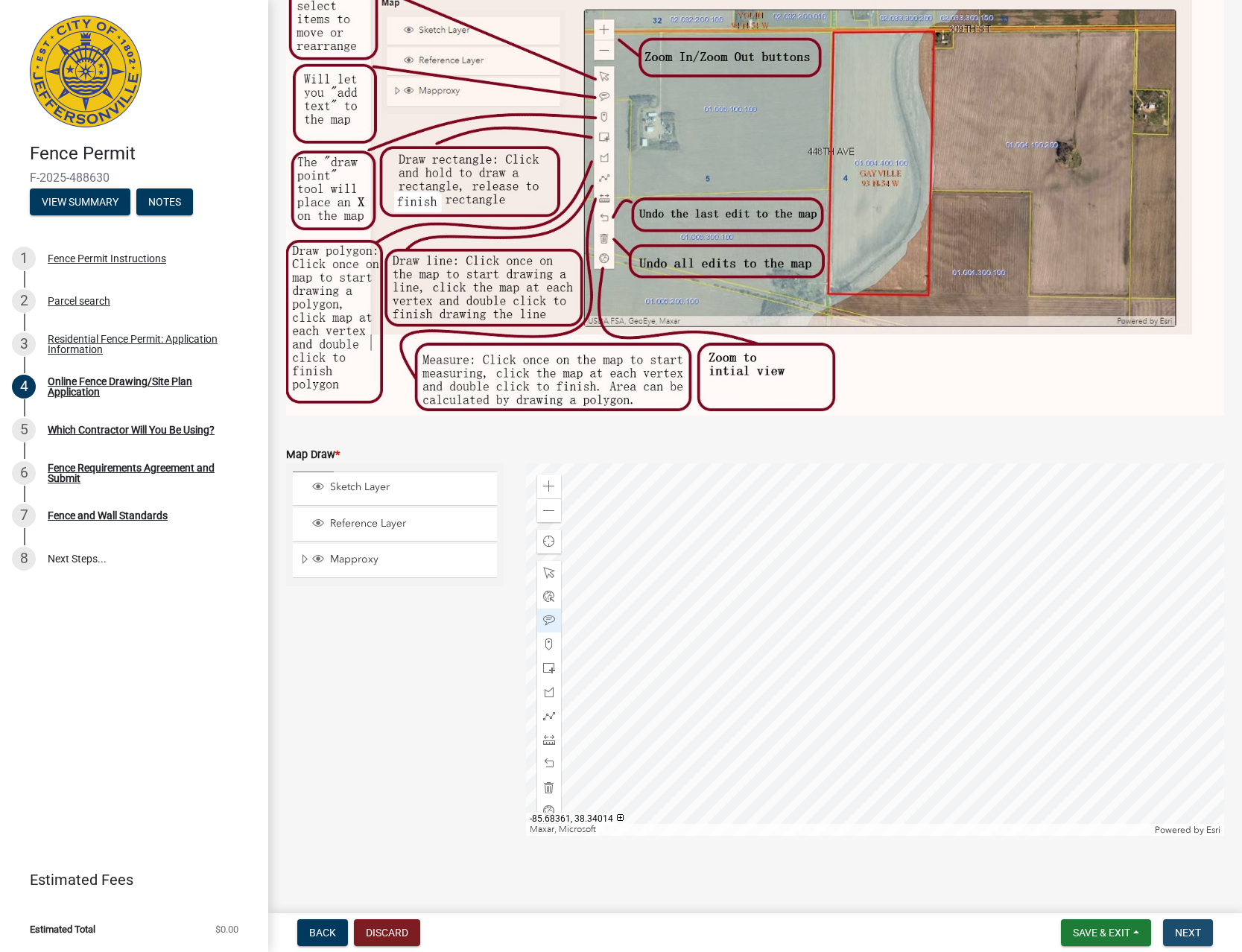
scroll to position [0, 0]
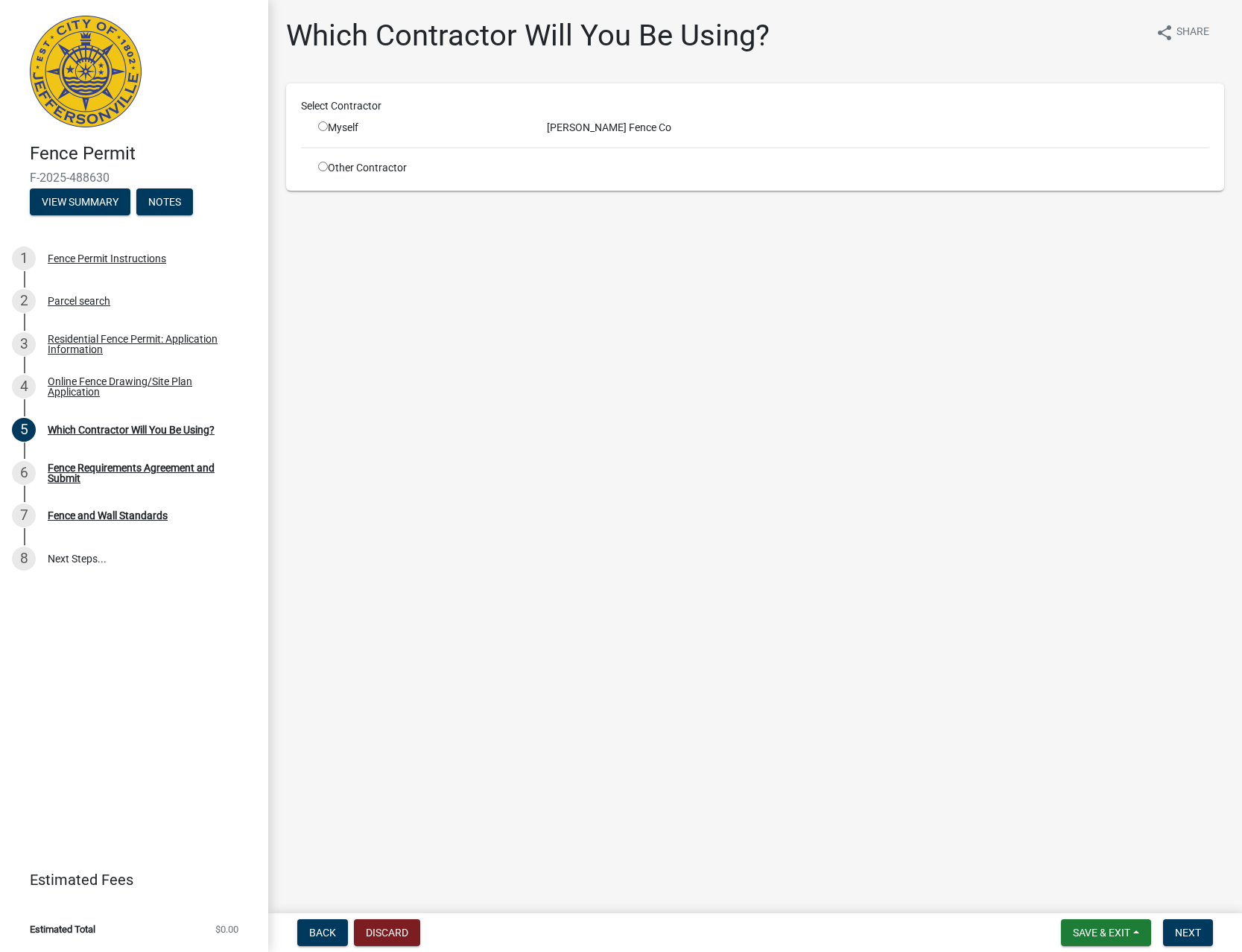
click at [327, 122] on input "radio" at bounding box center [323, 126] width 10 height 10
radio input "true"
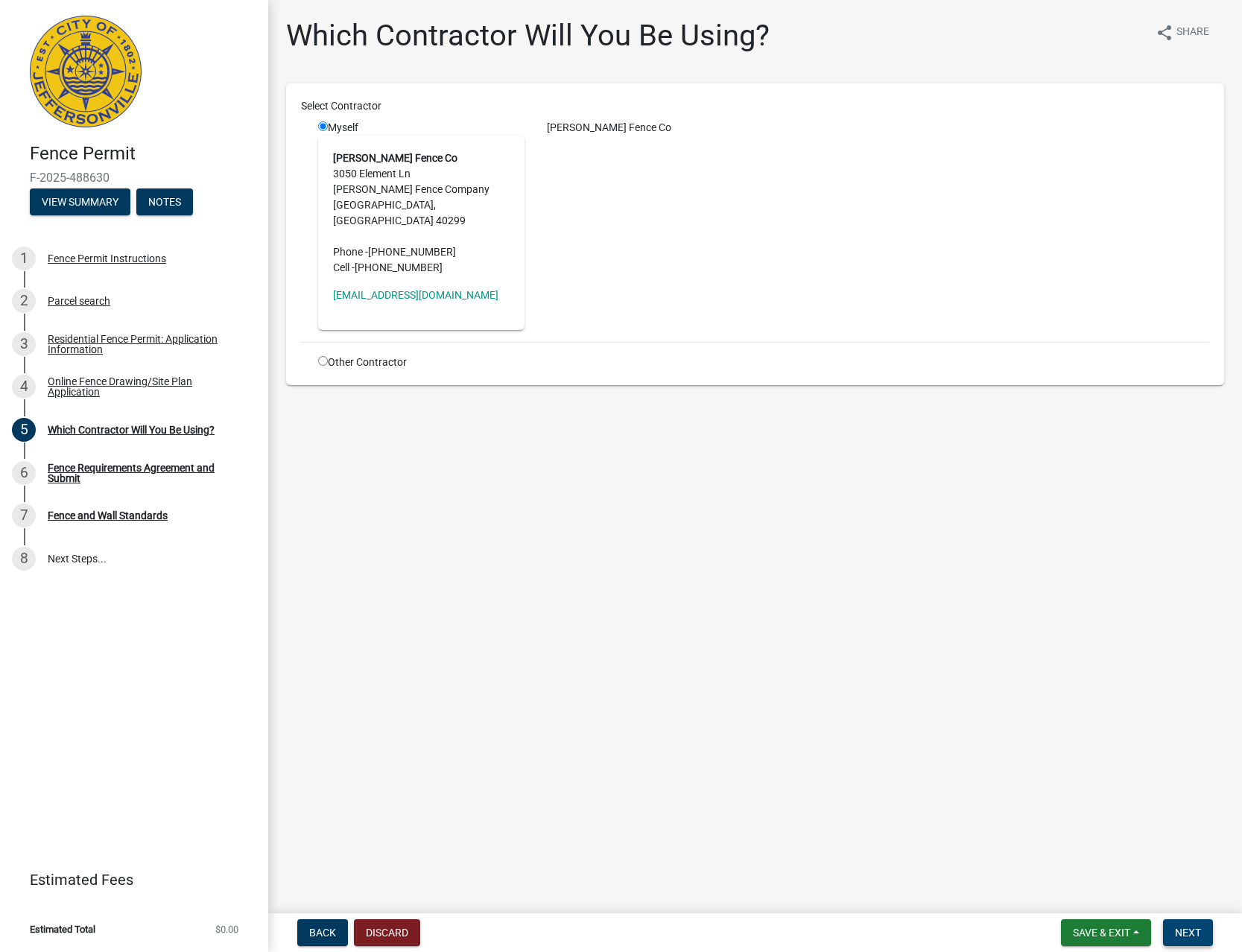
click at [1183, 926] on span "Next" at bounding box center [1188, 932] width 26 height 12
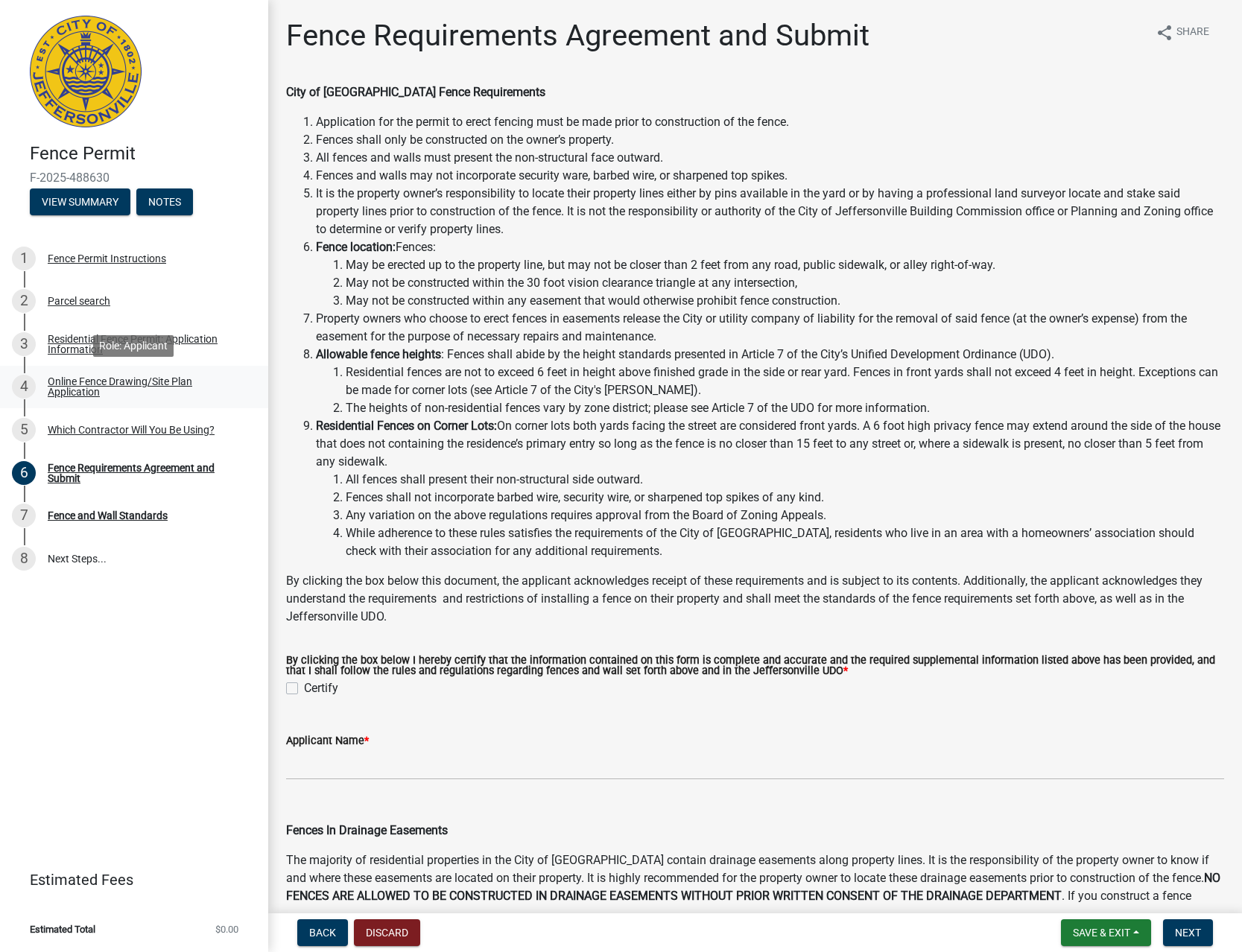
click at [166, 388] on div "Online Fence Drawing/Site Plan Application" at bounding box center [146, 387] width 197 height 21
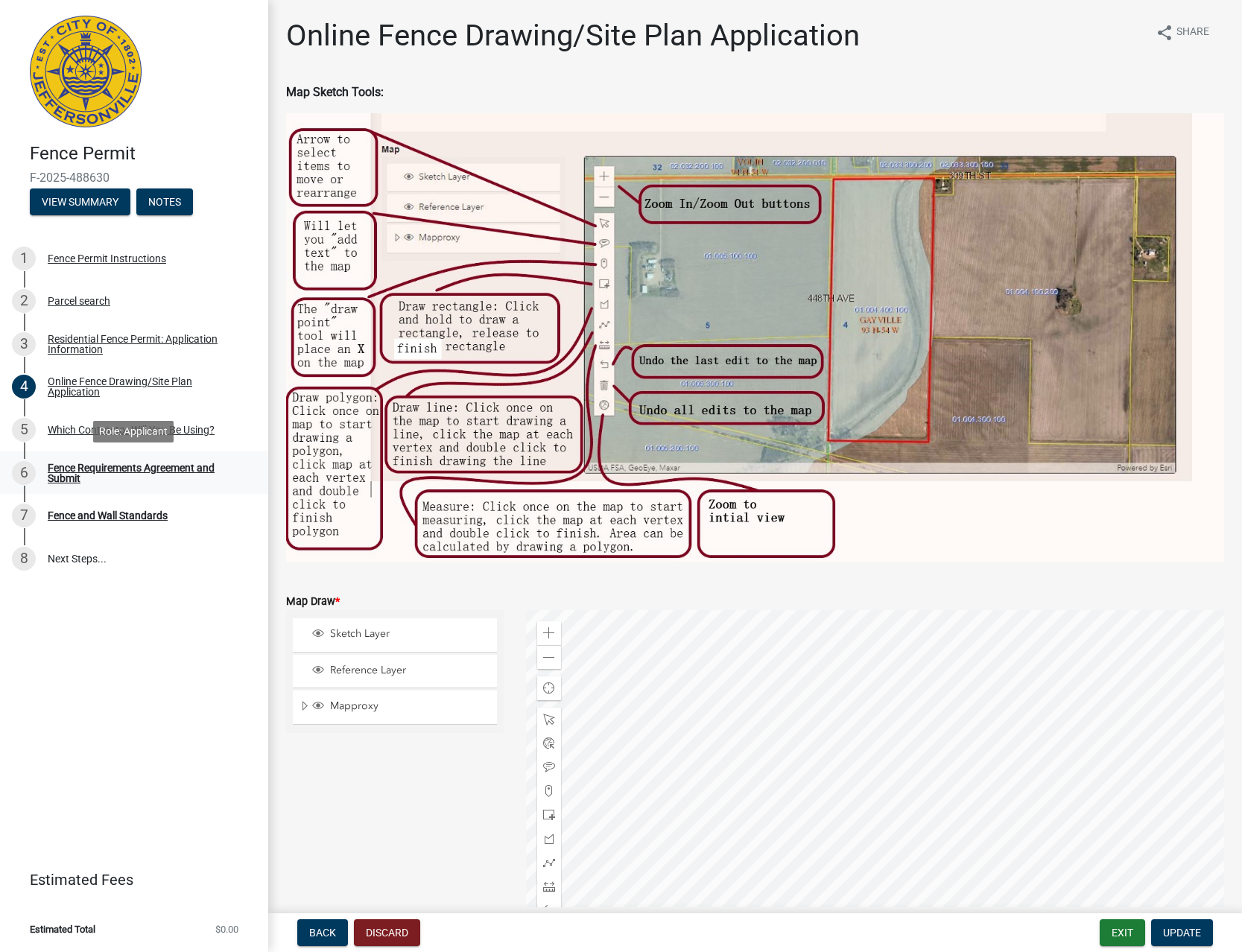
click at [104, 474] on div "Fence Requirements Agreement and Submit" at bounding box center [146, 473] width 197 height 21
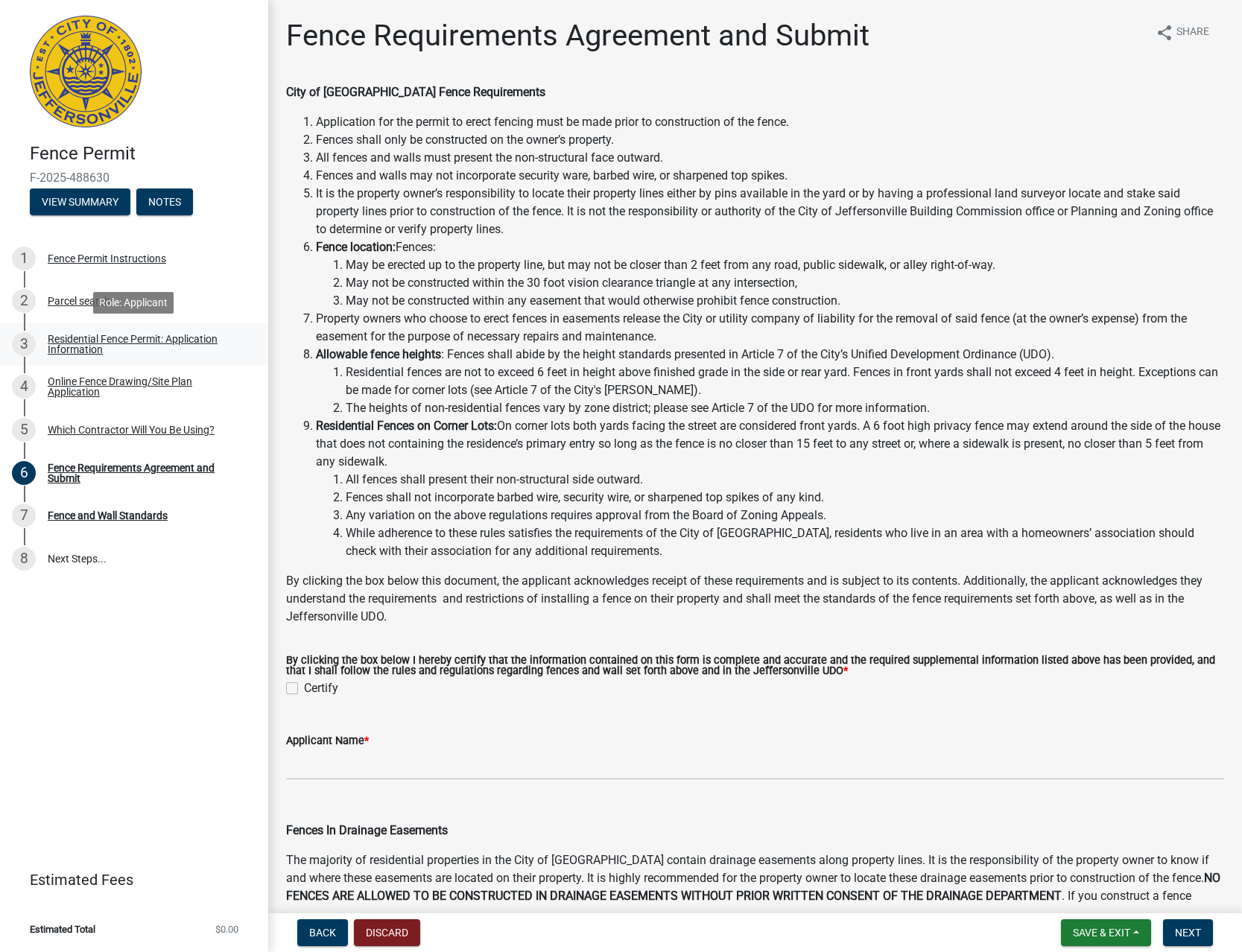
click at [86, 357] on link "3 Residential Fence Permit: Application Information" at bounding box center [134, 345] width 268 height 44
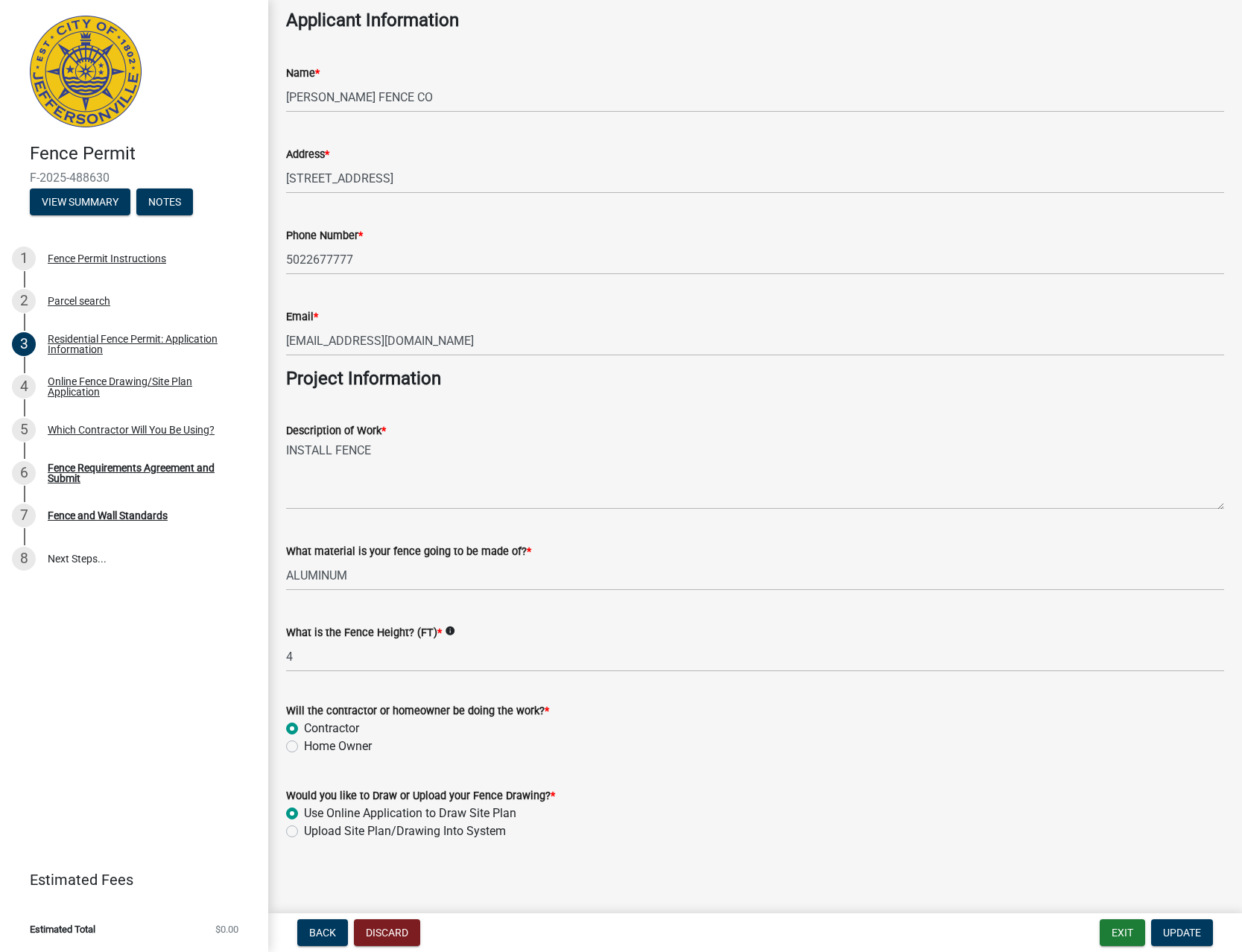
scroll to position [938, 0]
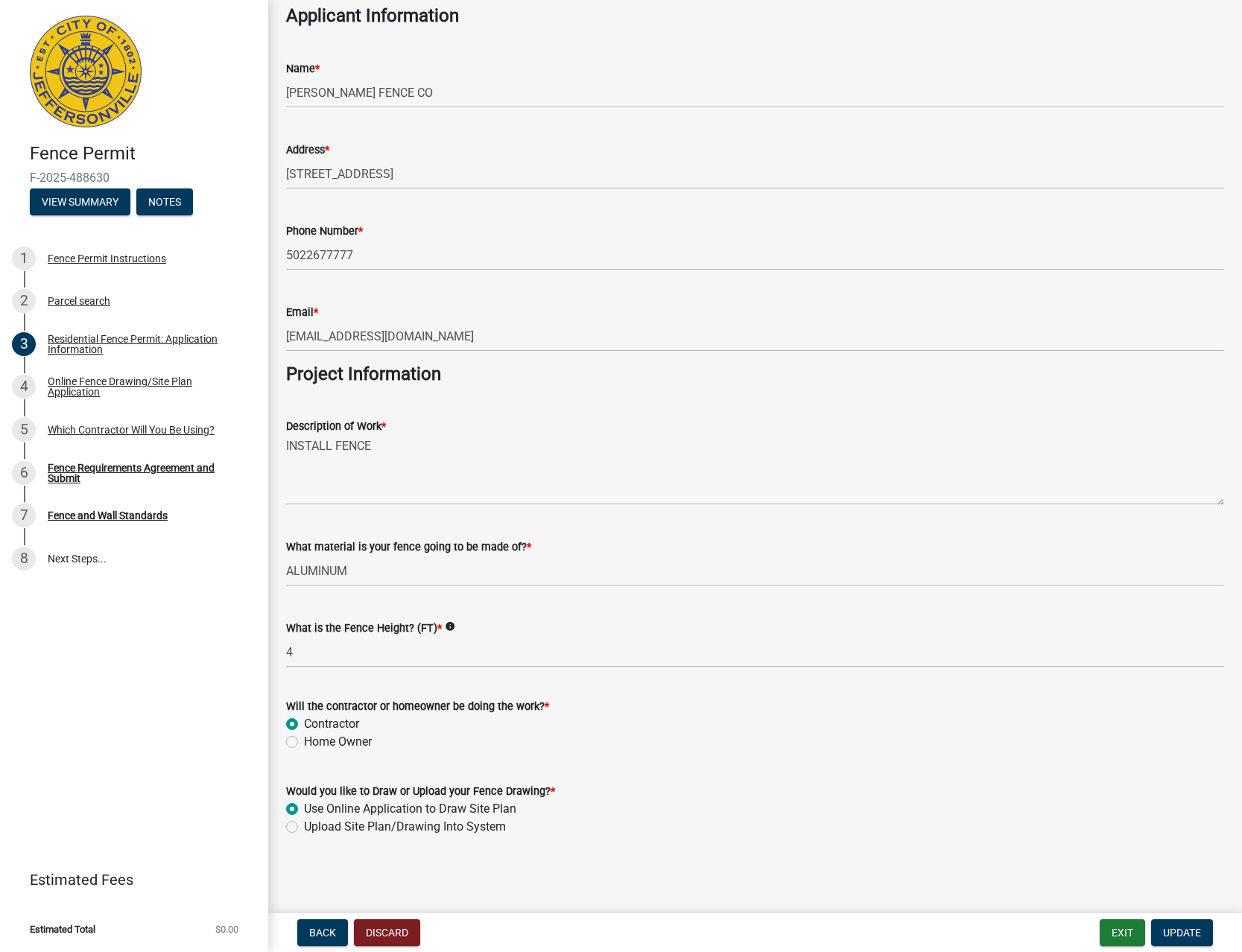
click at [479, 826] on label "Upload Site Plan/Drawing Into System" at bounding box center [405, 827] width 202 height 18
click at [314, 826] on input "Upload Site Plan/Drawing Into System" at bounding box center [309, 822] width 10 height 10
radio input "true"
click at [1183, 933] on span "Update" at bounding box center [1182, 932] width 38 height 12
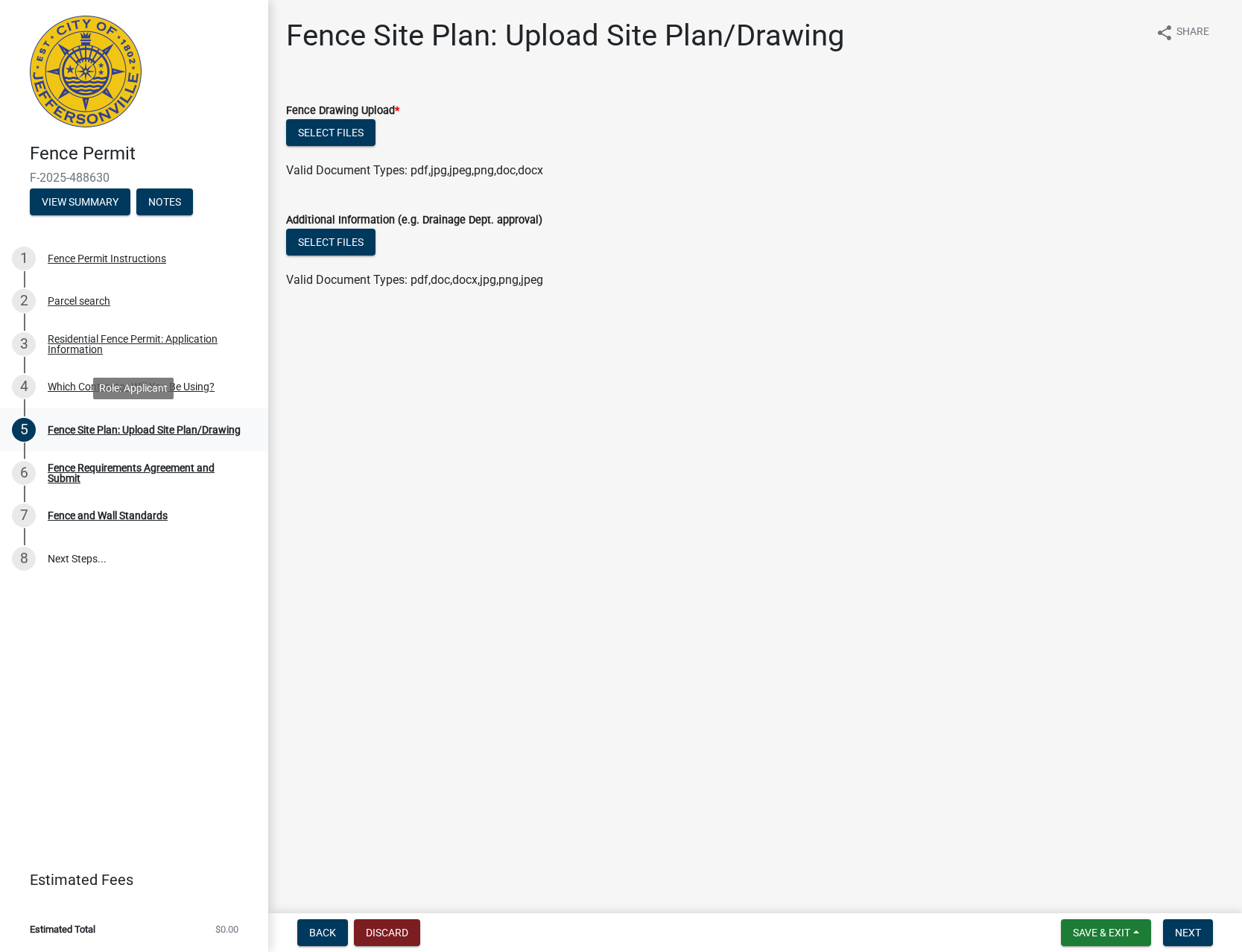
click at [78, 418] on div "5 Fence Site Plan: Upload Site Plan/Drawing" at bounding box center [128, 430] width 233 height 24
click at [315, 933] on span "Back" at bounding box center [323, 932] width 27 height 12
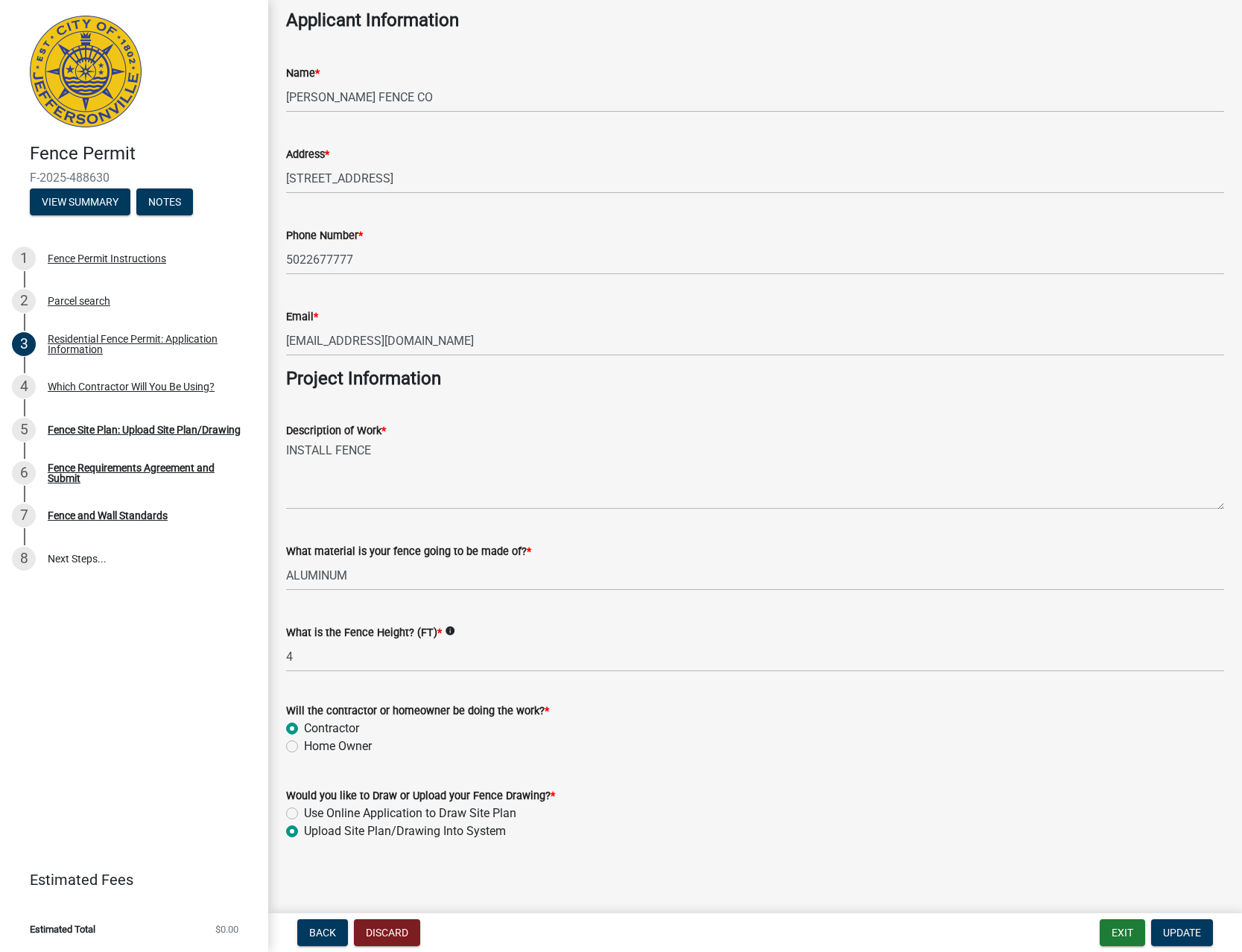
scroll to position [938, 0]
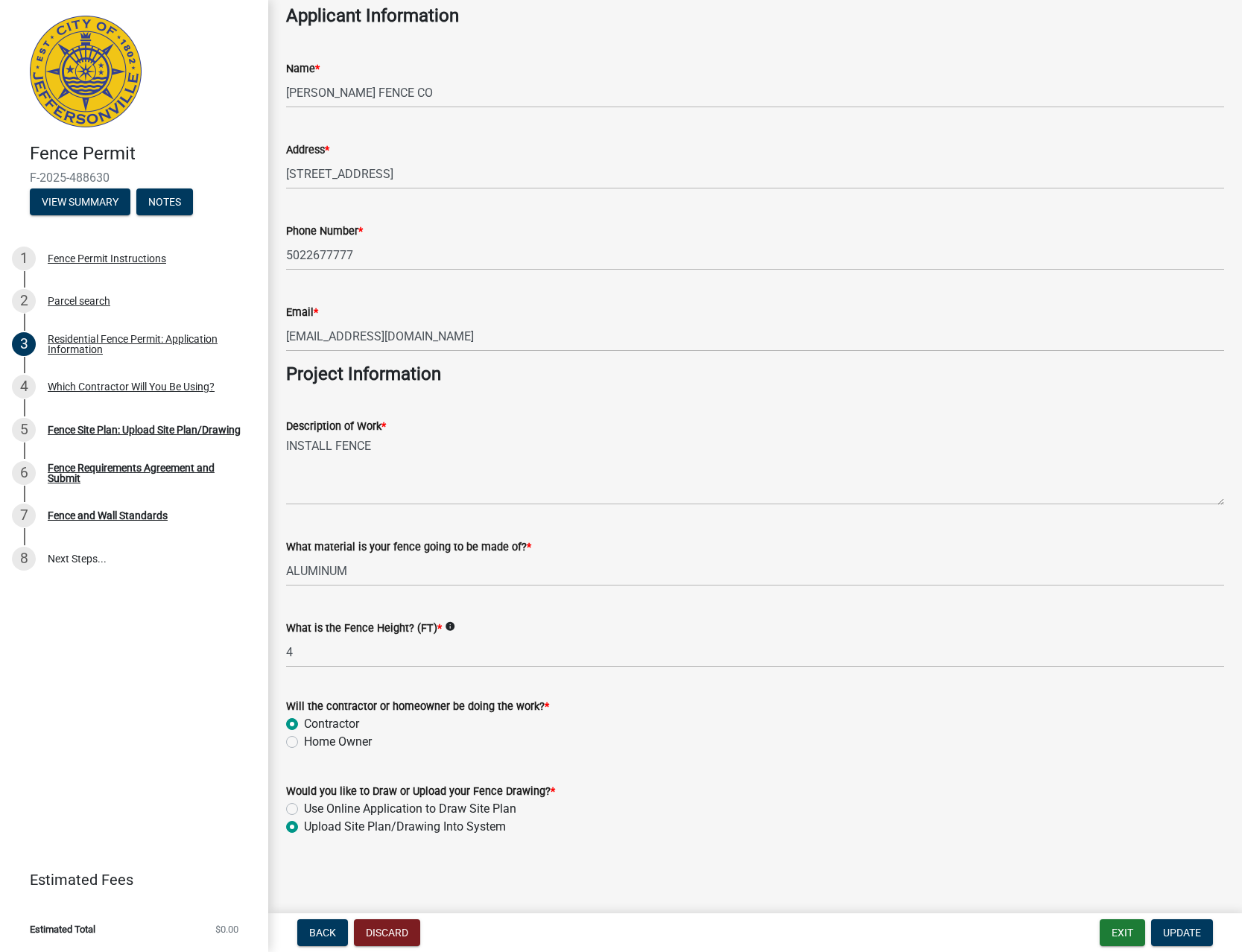
click at [335, 804] on label "Use Online Application to Draw Site Plan" at bounding box center [410, 809] width 213 height 18
click at [314, 804] on input "Use Online Application to Draw Site Plan" at bounding box center [309, 805] width 10 height 10
radio input "true"
click at [1188, 934] on span "Update" at bounding box center [1182, 932] width 38 height 12
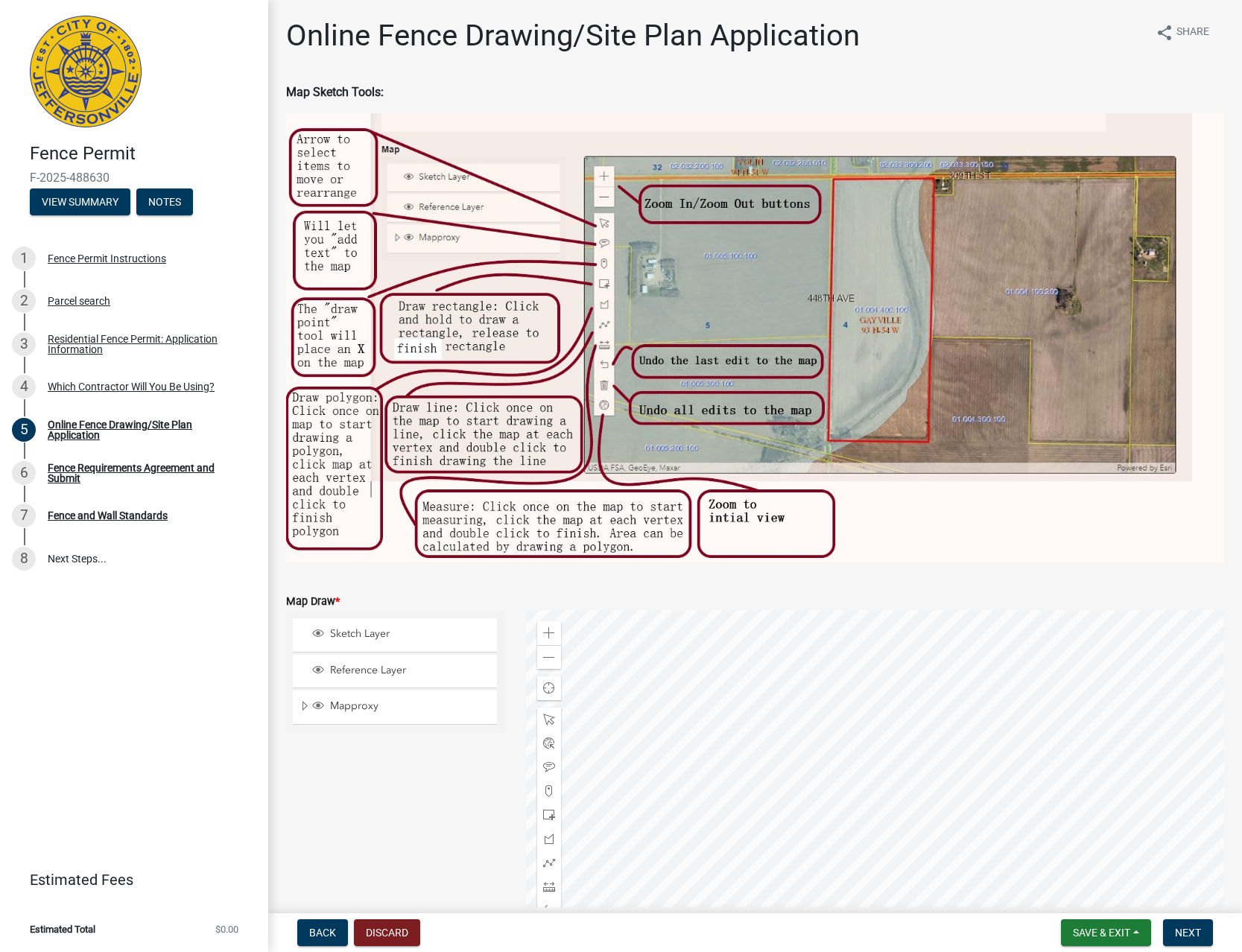
scroll to position [146, 0]
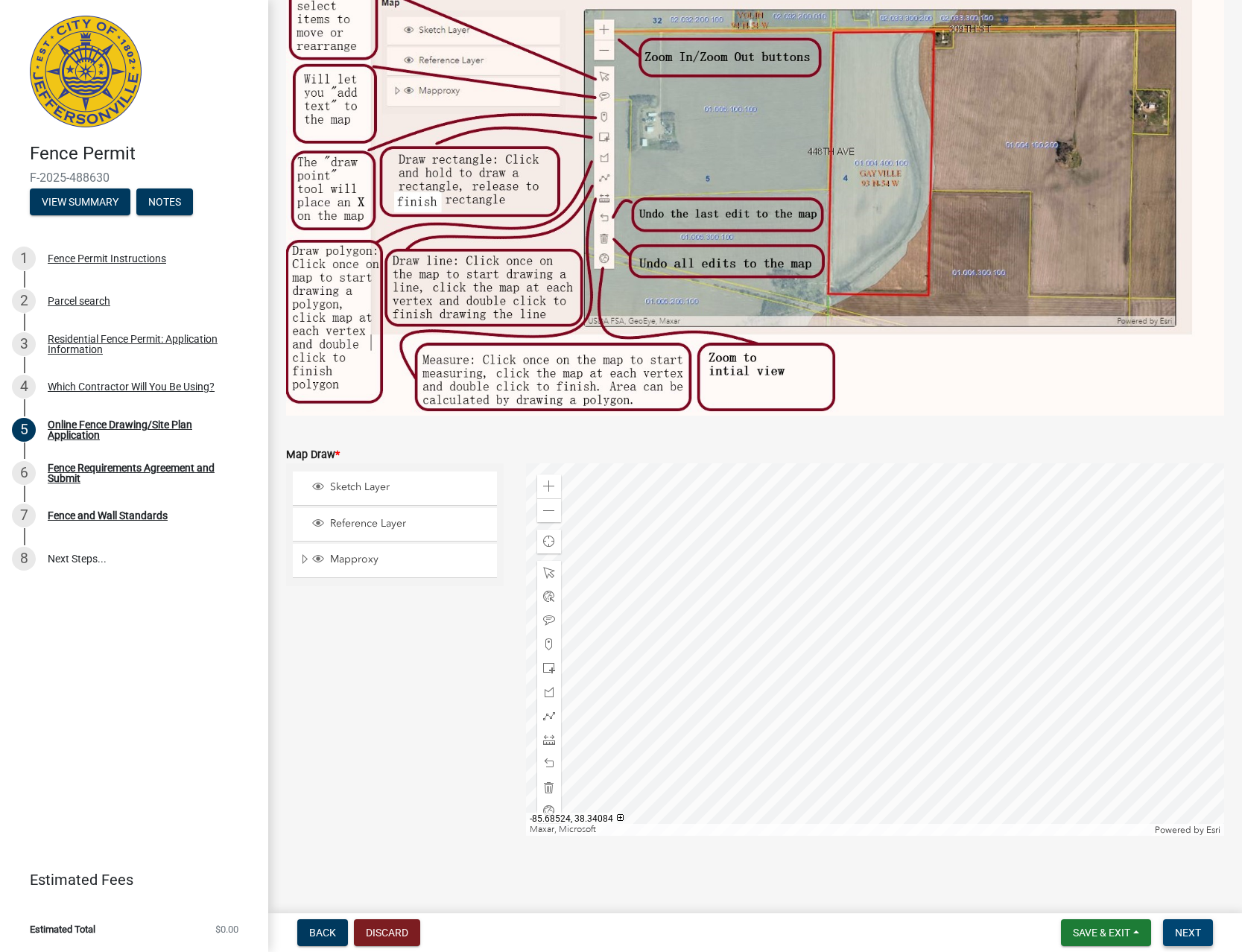
click at [1201, 928] on span "Next" at bounding box center [1188, 932] width 26 height 12
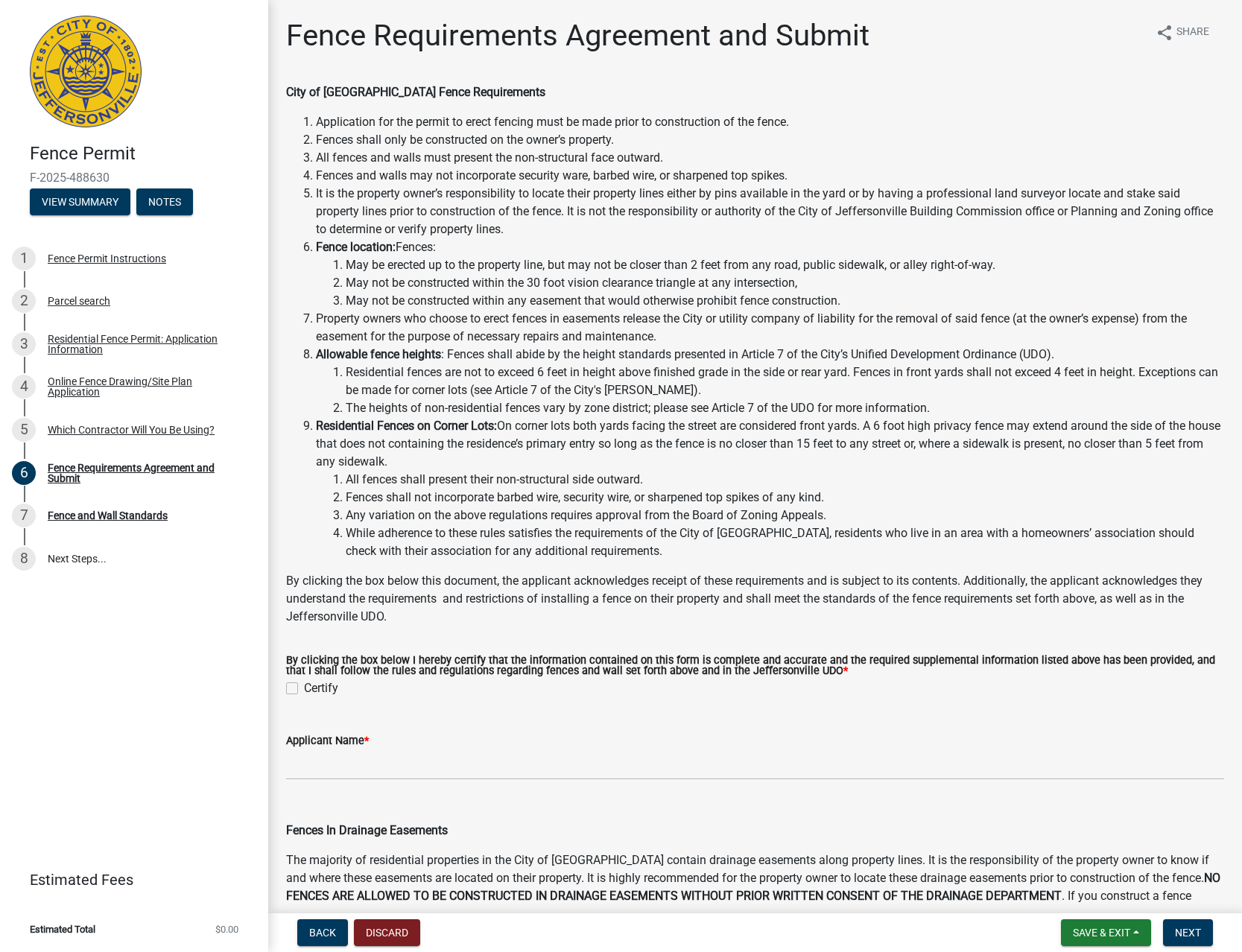
click at [321, 695] on label "Certify" at bounding box center [321, 688] width 35 height 18
click at [314, 689] on input "Certify" at bounding box center [309, 684] width 10 height 10
checkbox input "true"
click at [345, 759] on input "Applicant Name *" at bounding box center [755, 764] width 938 height 31
type input "[PERSON_NAME] FENCE CO"
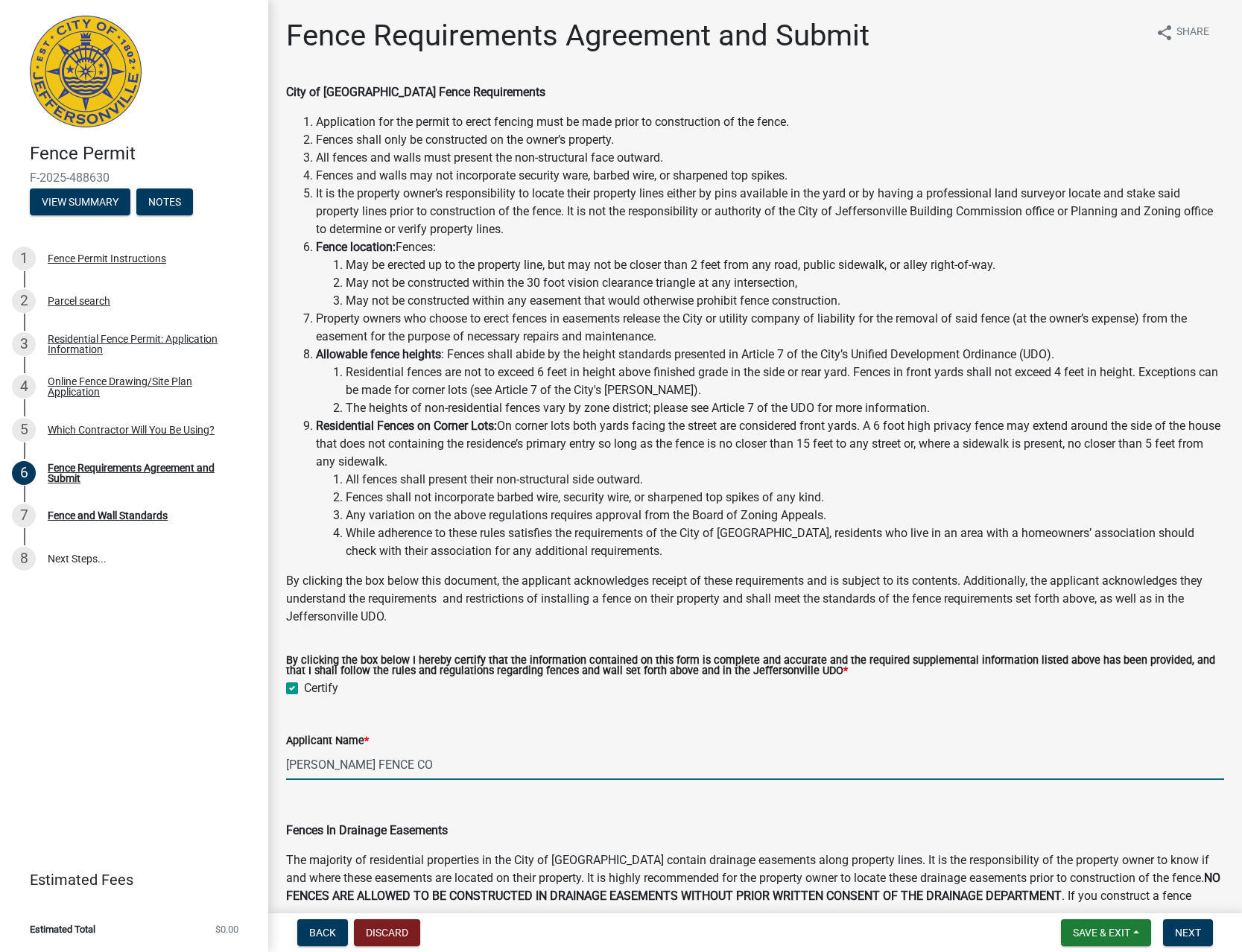
scroll to position [537, 0]
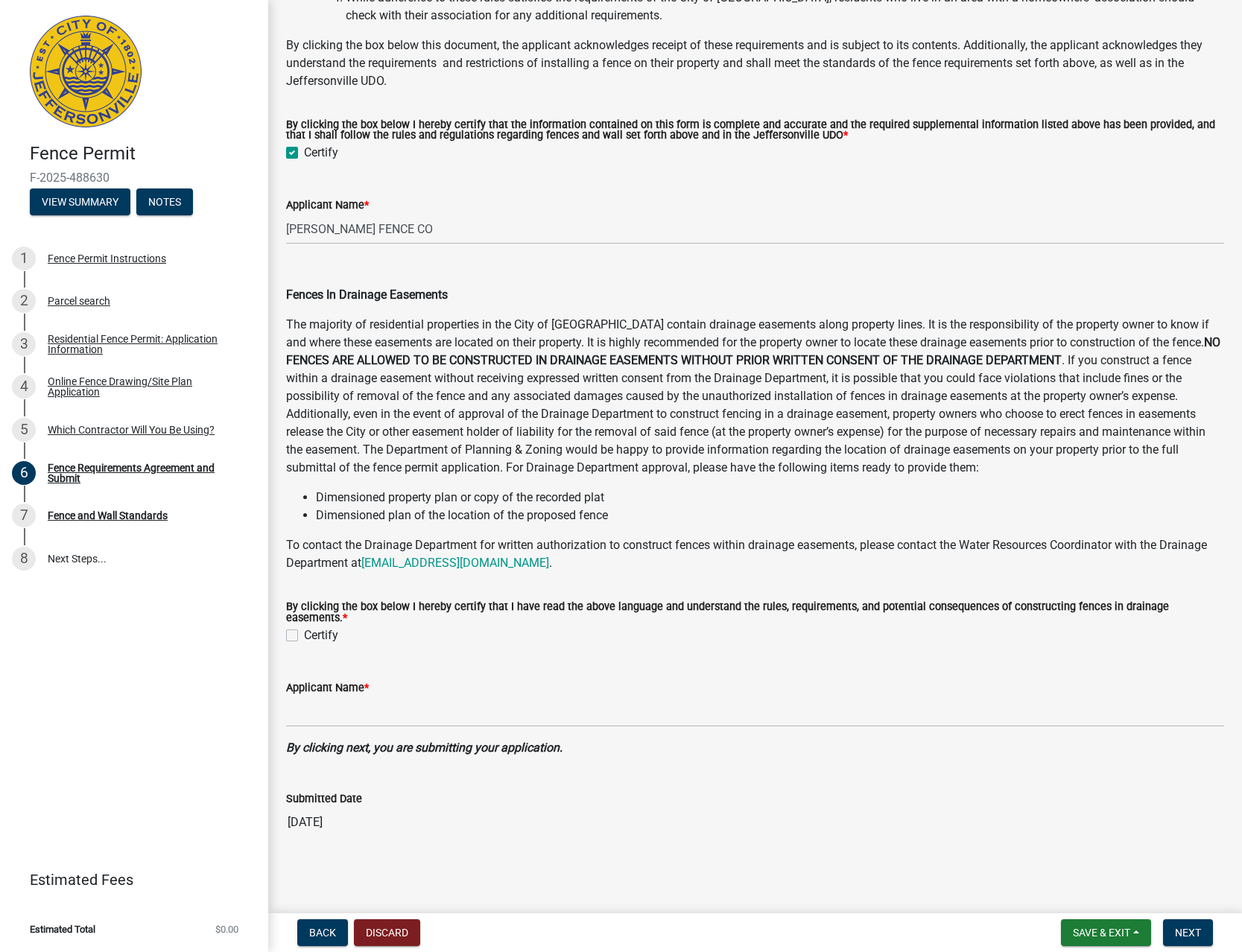
click at [312, 636] on label "Certify" at bounding box center [321, 635] width 35 height 18
click at [312, 636] on input "Certify" at bounding box center [309, 631] width 10 height 10
checkbox input "true"
click at [381, 711] on input "Applicant Name *" at bounding box center [755, 712] width 938 height 31
type input "[PERSON_NAME] FENCE CO"
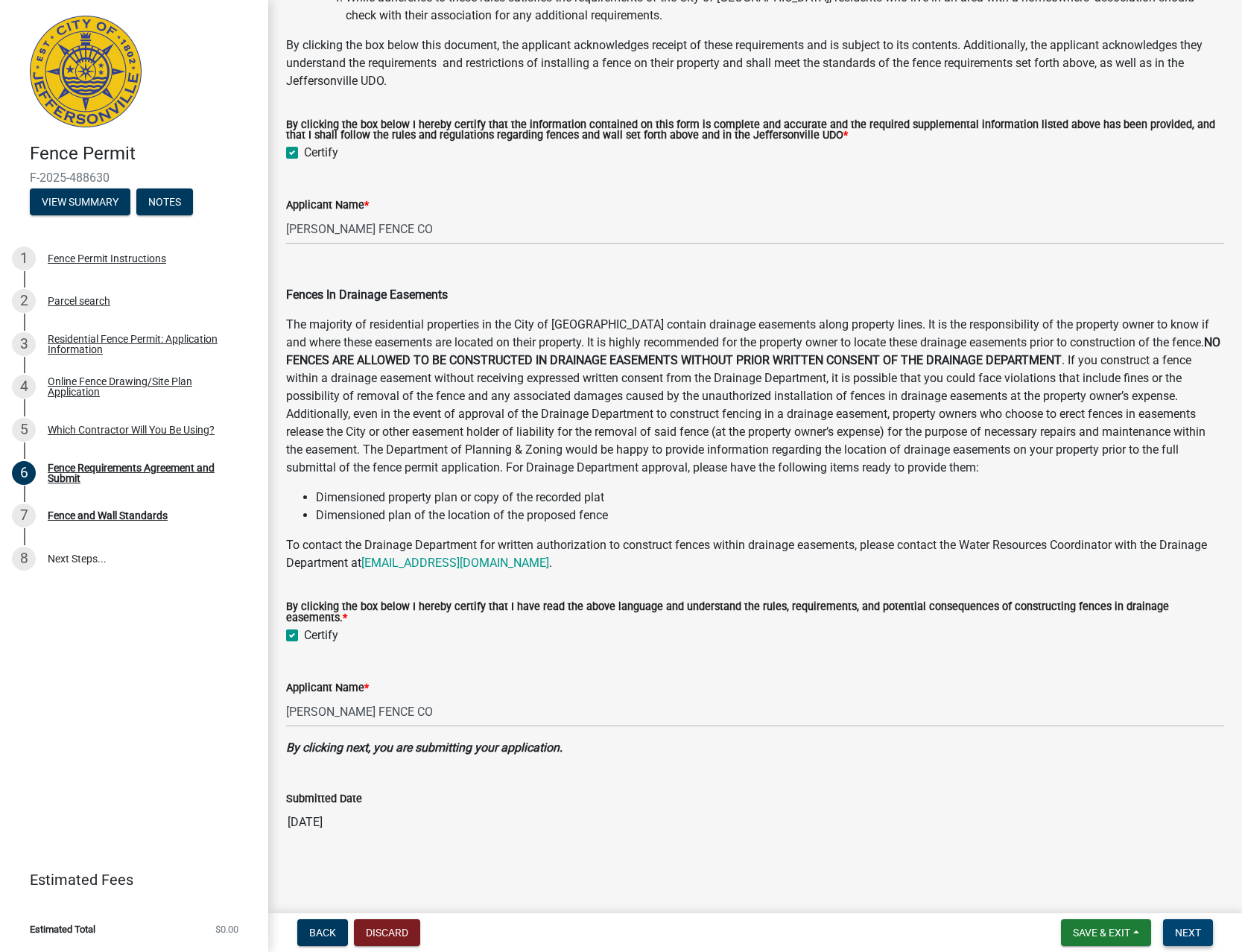
click at [1192, 926] on button "Next" at bounding box center [1188, 932] width 50 height 27
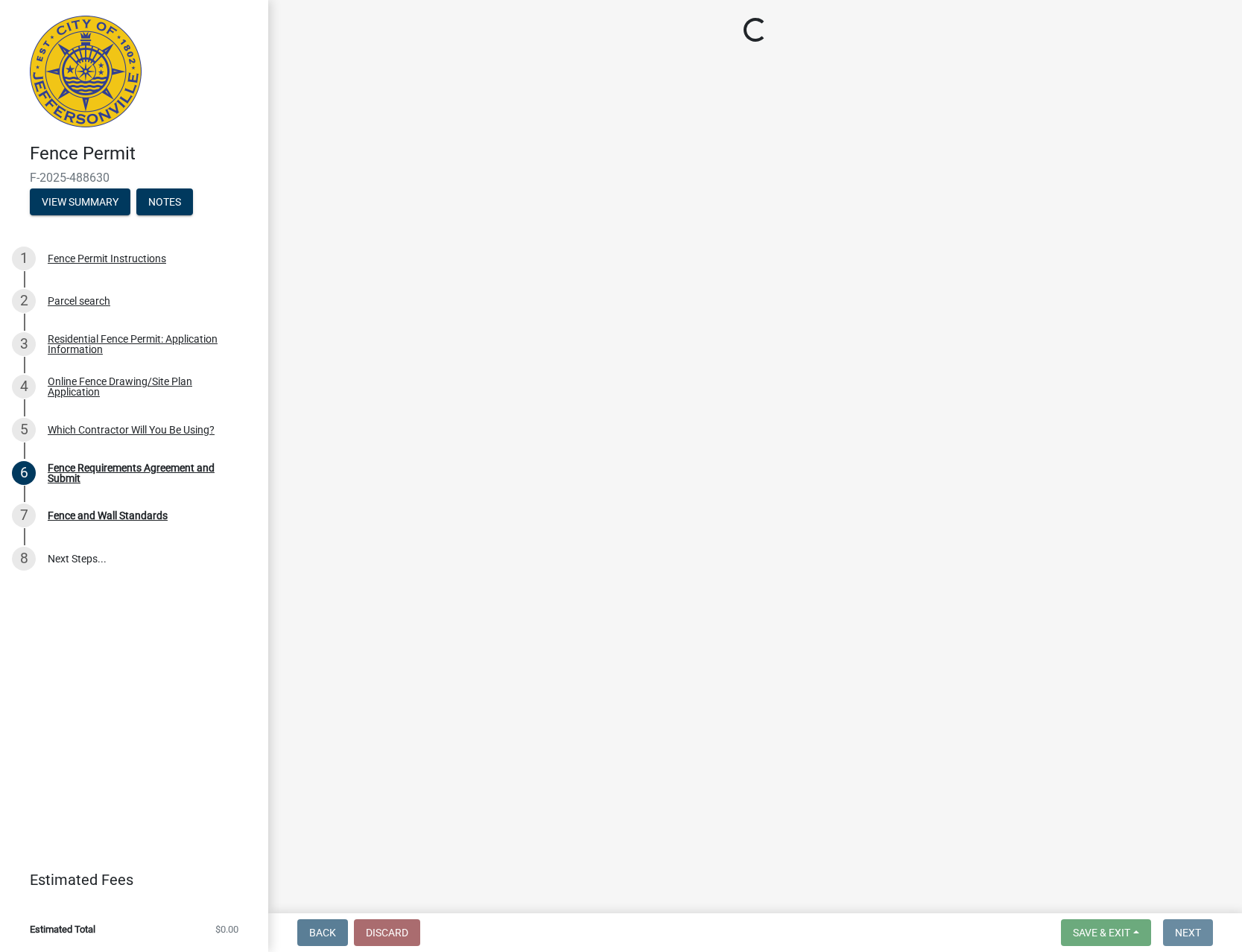
scroll to position [0, 0]
